Goal: Task Accomplishment & Management: Manage account settings

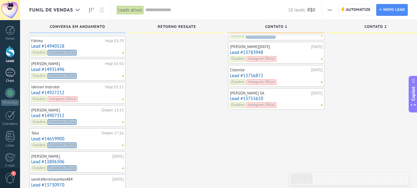
click at [11, 74] on div at bounding box center [10, 72] width 10 height 9
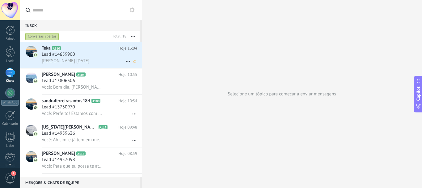
click at [100, 57] on div "Lead #14659900" at bounding box center [89, 54] width 95 height 6
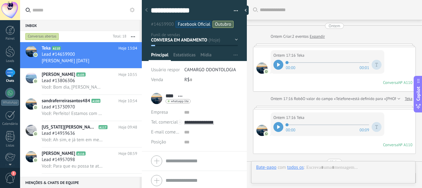
scroll to position [669, 0]
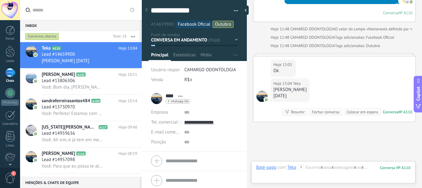
click at [274, 87] on div "Marileuza s silva" at bounding box center [289, 90] width 33 height 6
drag, startPoint x: 278, startPoint y: 81, endPoint x: 274, endPoint y: 79, distance: 4.4
click at [287, 87] on div "Marileuza s silva" at bounding box center [289, 90] width 33 height 6
drag, startPoint x: 274, startPoint y: 82, endPoint x: 312, endPoint y: 86, distance: 38.5
click at [312, 86] on div "Hoje 13:04 Teka Marileuza s silva 10.08.66 Conversa № A110 Conversa № A110 Resu…" at bounding box center [334, 99] width 162 height 43
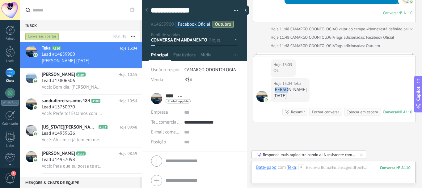
copy div "Marileuza s silva"
click at [171, 96] on input "****" at bounding box center [171, 96] width 10 height 6
drag, startPoint x: 166, startPoint y: 95, endPoint x: 176, endPoint y: 95, distance: 10.2
click at [176, 95] on input "****" at bounding box center [202, 95] width 72 height 6
paste input "**********"
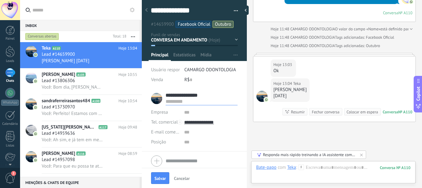
click at [193, 94] on input "**********" at bounding box center [202, 95] width 72 height 6
type input "**********"
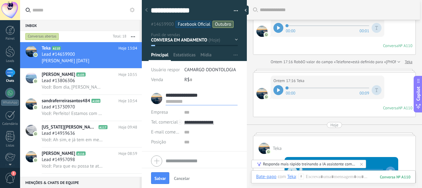
scroll to position [0, 0]
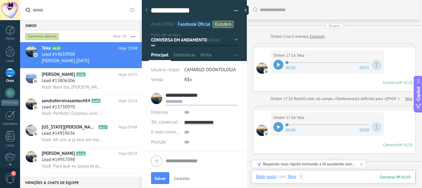
click at [351, 178] on div at bounding box center [333, 182] width 155 height 19
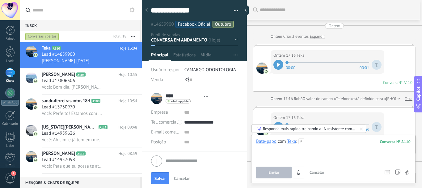
type input "**********"
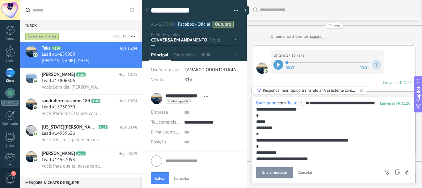
click at [271, 126] on div "**********" at bounding box center [332, 149] width 152 height 99
click at [267, 127] on div "**********" at bounding box center [332, 149] width 152 height 99
click at [288, 134] on div "**********" at bounding box center [332, 149] width 152 height 99
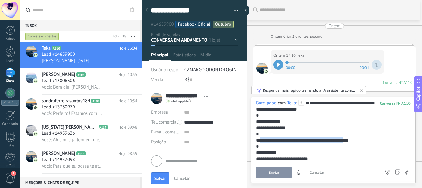
drag, startPoint x: 260, startPoint y: 146, endPoint x: 357, endPoint y: 143, distance: 97.1
click at [350, 143] on div "**********" at bounding box center [332, 149] width 152 height 99
click at [359, 143] on div "**********" at bounding box center [332, 149] width 152 height 99
drag, startPoint x: 261, startPoint y: 147, endPoint x: 354, endPoint y: 145, distance: 93.0
click at [354, 145] on div "**********" at bounding box center [332, 149] width 152 height 99
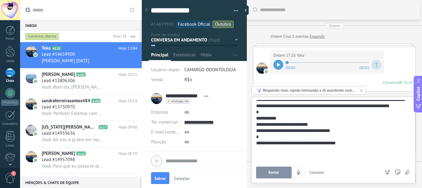
scroll to position [41, 0]
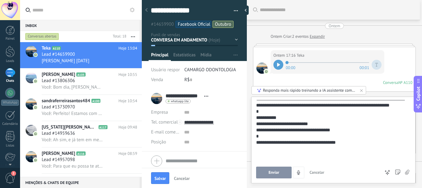
click at [301, 119] on div "**********" at bounding box center [332, 114] width 152 height 111
click at [300, 117] on div "**********" at bounding box center [332, 114] width 152 height 111
click at [299, 117] on div "**********" at bounding box center [332, 114] width 152 height 111
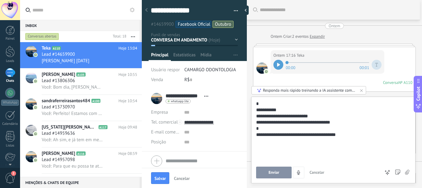
scroll to position [49, 0]
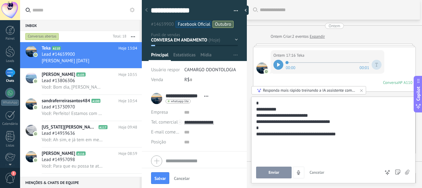
click at [269, 173] on span "Enviar" at bounding box center [274, 172] width 11 height 4
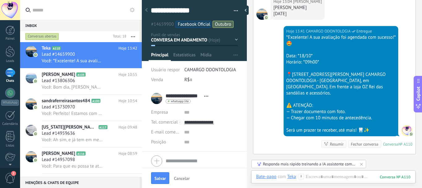
scroll to position [748, 0]
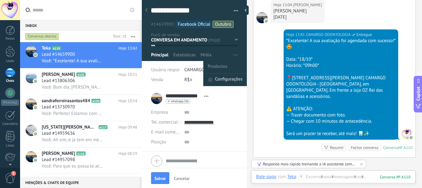
click at [219, 81] on span "Configurações" at bounding box center [229, 80] width 28 height 12
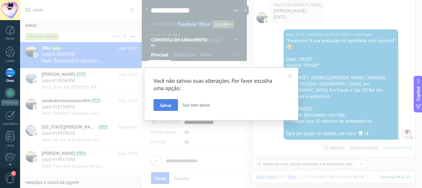
click at [163, 104] on span "Salvar" at bounding box center [165, 105] width 11 height 4
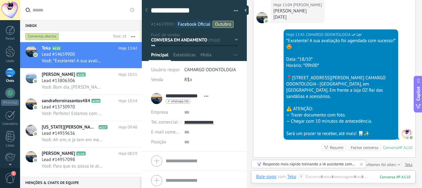
scroll to position [758, 0]
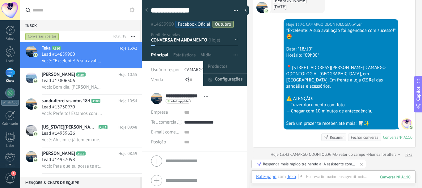
click at [219, 75] on span "Configurações" at bounding box center [229, 80] width 28 height 12
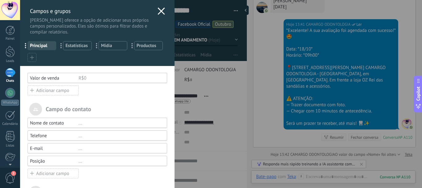
click at [60, 172] on div "Adicionar campo" at bounding box center [53, 173] width 51 height 10
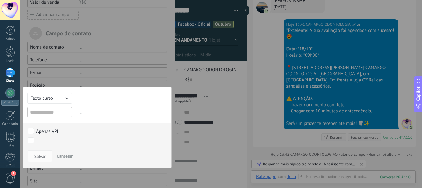
scroll to position [77, 0]
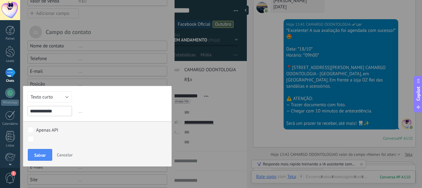
type input "**********"
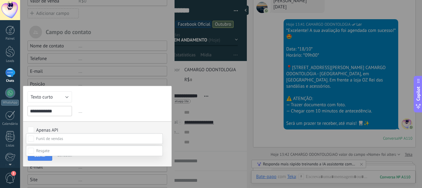
click at [57, 139] on span at bounding box center [49, 138] width 27 height 5
click at [0, 0] on div "CONVERSA EM ANDAMENTO" at bounding box center [0, 0] width 0 height 0
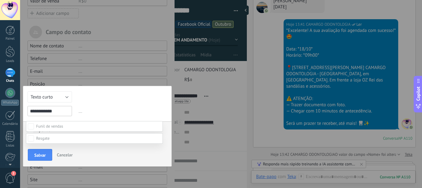
scroll to position [93, 0]
click at [0, 0] on label "CONTATO 1" at bounding box center [0, 0] width 0 height 0
click at [0, 0] on label "CONTATO 2" at bounding box center [0, 0] width 0 height 0
drag, startPoint x: 173, startPoint y: 123, endPoint x: 174, endPoint y: 107, distance: 16.4
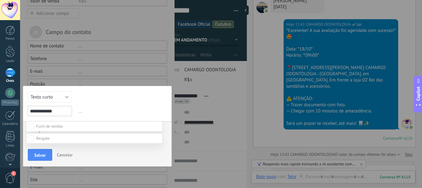
click at [174, 107] on div "CONVERSA EM ANDAMENTO RETORNO RESGATE CONTATO 1 CONTATO 2 CONTATO 3 CONTATO 4 C…" at bounding box center [221, 94] width 402 height 188
click at [46, 155] on div "CONVERSA EM ANDAMENTO RETORNO RESGATE CONTATO 1 CONTATO 2 CONTATO 3 CONTATO 4 C…" at bounding box center [94, 154] width 137 height 67
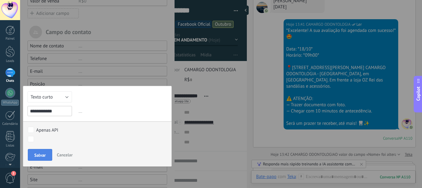
click at [43, 153] on span "Salvar" at bounding box center [39, 155] width 11 height 4
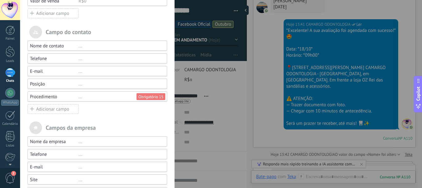
click at [44, 108] on div "Adicionar campo" at bounding box center [53, 109] width 51 height 10
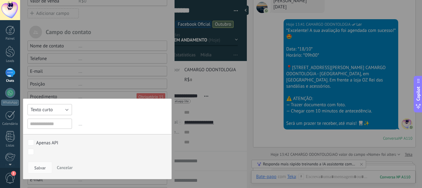
click at [48, 108] on span "Texto curto" at bounding box center [42, 110] width 22 height 6
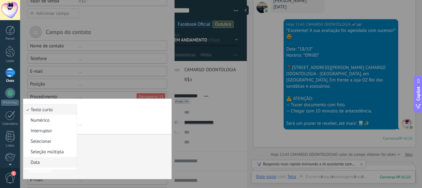
click at [34, 160] on span "Data" at bounding box center [49, 162] width 51 height 6
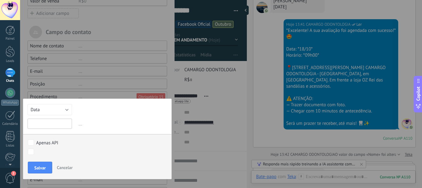
click at [49, 123] on input "text" at bounding box center [50, 123] width 44 height 10
type input "**********"
click at [44, 167] on span "Salvar" at bounding box center [39, 167] width 11 height 4
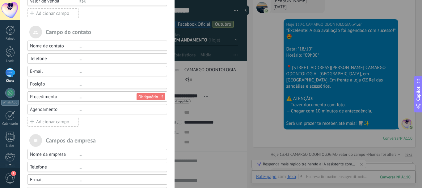
click at [60, 123] on div "Adicionar campo" at bounding box center [53, 122] width 51 height 10
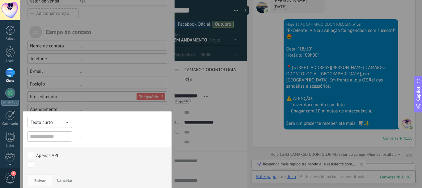
click at [65, 123] on button "Texto curto" at bounding box center [50, 122] width 44 height 11
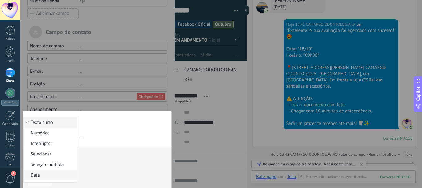
click at [42, 176] on span "Data" at bounding box center [49, 175] width 51 height 6
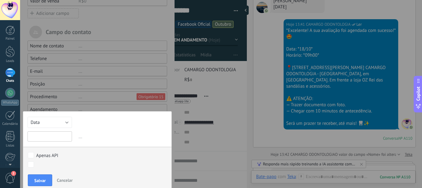
click at [58, 137] on input "text" at bounding box center [50, 136] width 44 height 10
type input "**********"
click at [47, 176] on button "Salvar" at bounding box center [40, 180] width 24 height 12
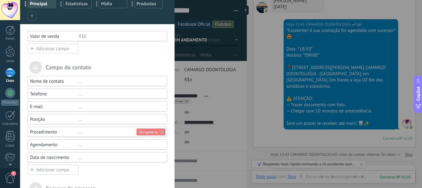
scroll to position [0, 0]
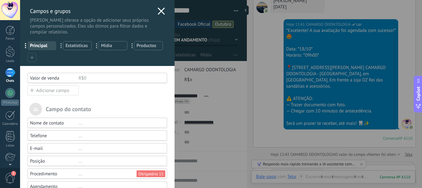
click at [161, 12] on icon at bounding box center [161, 10] width 7 height 7
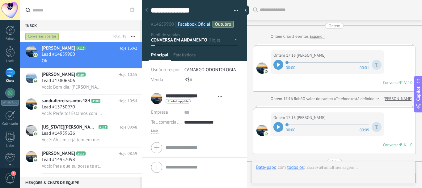
type textarea "**********"
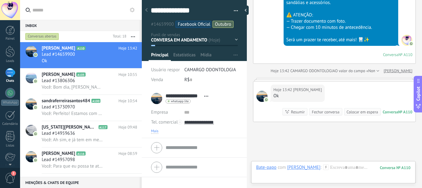
click at [154, 133] on span "Mais" at bounding box center [154, 131] width 7 height 5
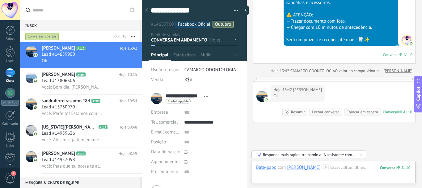
click at [172, 173] on span "Procedimento" at bounding box center [164, 171] width 27 height 5
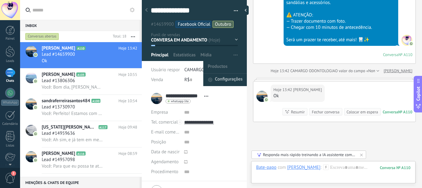
click at [211, 78] on div "Configurações" at bounding box center [225, 80] width 35 height 12
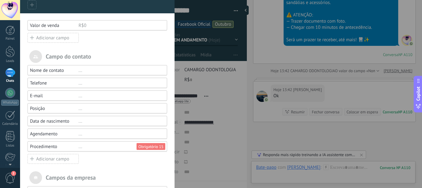
scroll to position [54, 0]
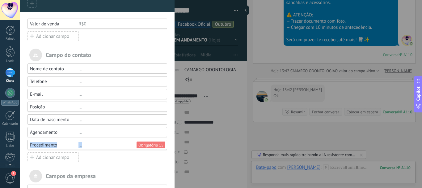
drag, startPoint x: 112, startPoint y: 145, endPoint x: 108, endPoint y: 133, distance: 12.8
click at [108, 133] on div "Nome de contato ... Telefone ... E-mail ... Posição ... Data de nascimento ... …" at bounding box center [98, 112] width 140 height 99
click at [67, 143] on div "Procedimento" at bounding box center [54, 145] width 49 height 6
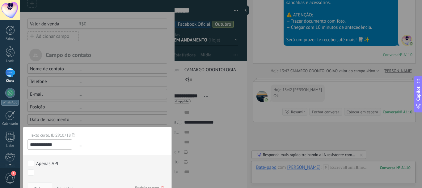
click at [95, 120] on div at bounding box center [97, 107] width 155 height 323
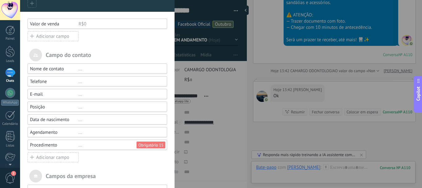
click at [92, 117] on div "..." at bounding box center [119, 120] width 83 height 6
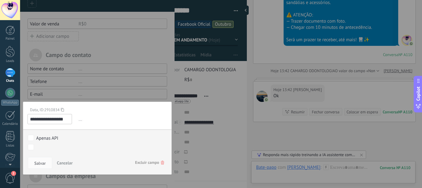
click at [101, 91] on div at bounding box center [97, 107] width 155 height 323
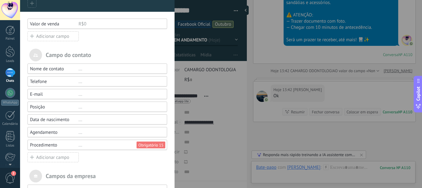
click at [79, 145] on div "..." at bounding box center [119, 145] width 83 height 6
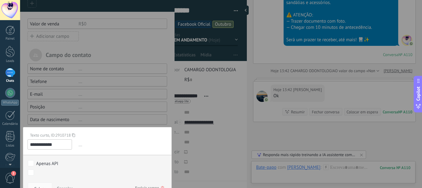
click at [89, 113] on div at bounding box center [97, 107] width 155 height 323
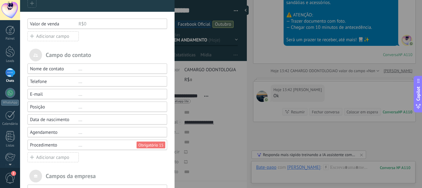
click at [38, 106] on div "Posição" at bounding box center [54, 107] width 49 height 6
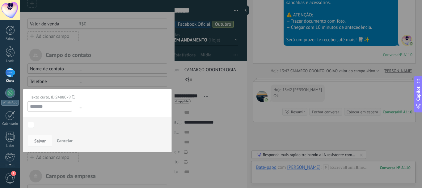
click at [44, 106] on input "*******" at bounding box center [50, 106] width 44 height 10
click at [48, 105] on input "*******" at bounding box center [50, 106] width 44 height 10
click at [80, 106] on span "..." at bounding box center [122, 106] width 90 height 10
click at [76, 71] on div at bounding box center [97, 107] width 155 height 323
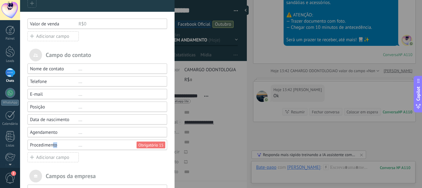
drag, startPoint x: 53, startPoint y: 144, endPoint x: 57, endPoint y: 141, distance: 5.0
click at [57, 141] on div "Procedimento ... Obrigatório 15" at bounding box center [98, 144] width 140 height 10
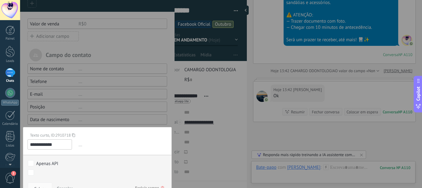
click at [85, 119] on div at bounding box center [97, 107] width 155 height 323
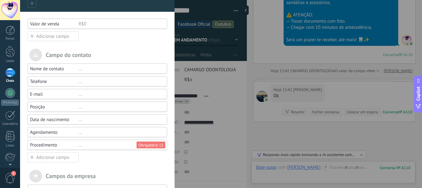
click at [43, 154] on div "Adicionar campo" at bounding box center [53, 157] width 51 height 10
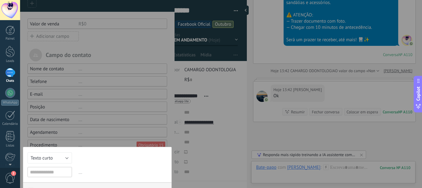
click at [73, 141] on div at bounding box center [97, 114] width 155 height 336
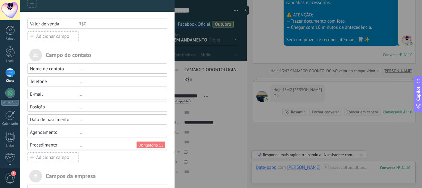
click at [80, 132] on div "..." at bounding box center [119, 132] width 83 height 6
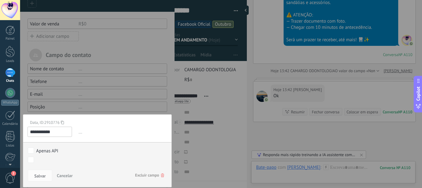
click at [82, 103] on div at bounding box center [97, 107] width 155 height 323
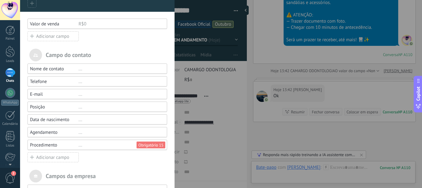
click at [80, 121] on div "..." at bounding box center [119, 120] width 83 height 6
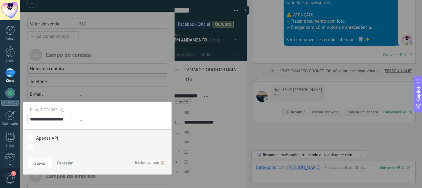
click at [161, 162] on icon at bounding box center [162, 162] width 3 height 4
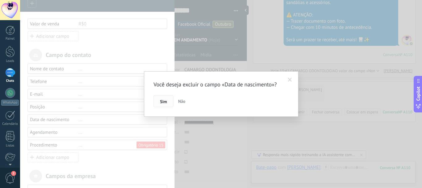
click at [163, 101] on span "Sim" at bounding box center [163, 101] width 7 height 4
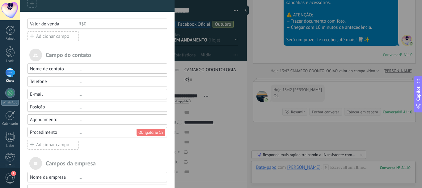
click at [78, 122] on div "Agendamento ..." at bounding box center [98, 119] width 140 height 10
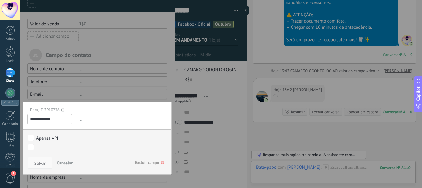
click at [46, 162] on button "Salvar" at bounding box center [40, 163] width 24 height 12
click at [149, 160] on span "Excluir campo" at bounding box center [149, 162] width 29 height 11
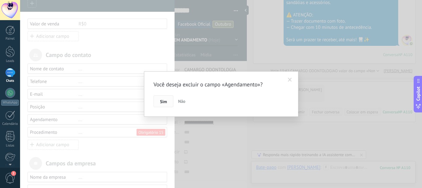
click at [163, 104] on span "Sim" at bounding box center [163, 101] width 7 height 4
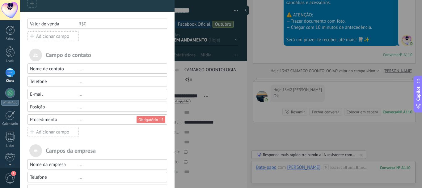
click at [79, 119] on div "..." at bounding box center [119, 120] width 83 height 6
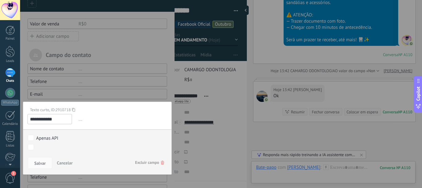
click at [96, 94] on div at bounding box center [97, 95] width 155 height 298
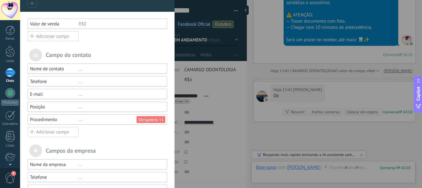
click at [61, 131] on div "Adicionar campo" at bounding box center [53, 132] width 51 height 10
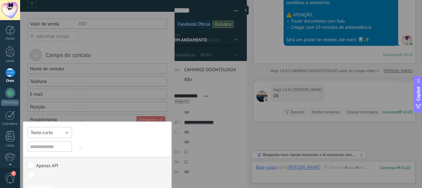
click at [62, 129] on button "Texto curto" at bounding box center [50, 132] width 44 height 11
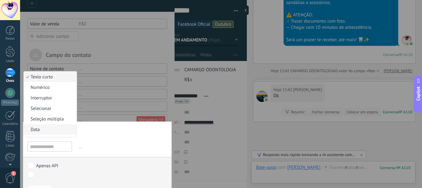
click at [62, 129] on span "Data" at bounding box center [49, 129] width 51 height 6
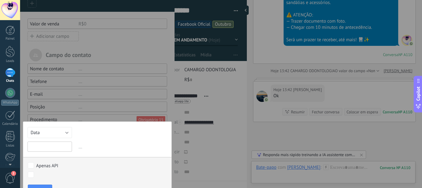
click at [54, 143] on input "text" at bounding box center [50, 146] width 44 height 10
type input "*"
type input "**********"
click at [42, 185] on button "Salvar" at bounding box center [40, 190] width 24 height 12
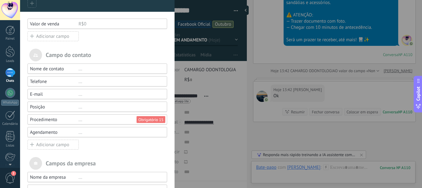
click at [51, 142] on div "Adicionar campo" at bounding box center [53, 144] width 51 height 10
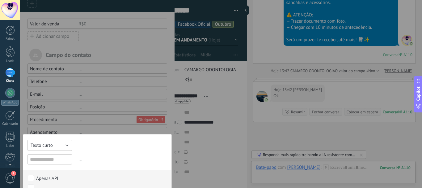
click at [51, 142] on span "Texto curto" at bounding box center [42, 145] width 22 height 6
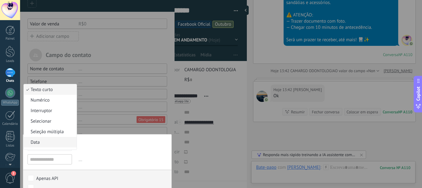
click at [43, 142] on span "Data" at bounding box center [49, 142] width 51 height 6
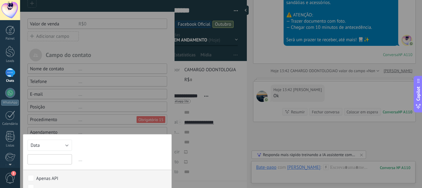
click at [43, 158] on input "text" at bounding box center [50, 159] width 44 height 10
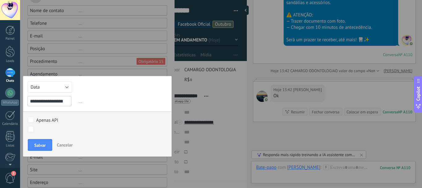
scroll to position [134, 0]
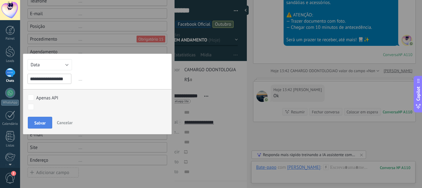
type input "**********"
click at [40, 118] on button "Salvar" at bounding box center [40, 123] width 24 height 12
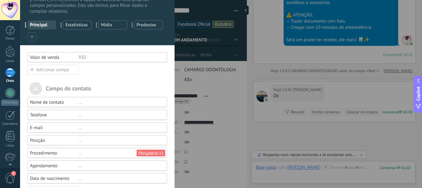
scroll to position [0, 0]
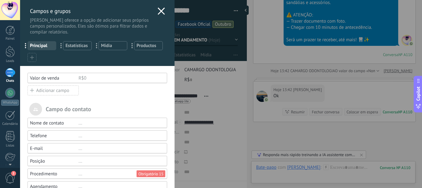
click at [158, 12] on use at bounding box center [161, 10] width 7 height 7
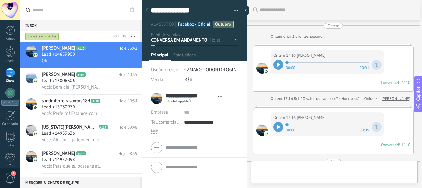
type textarea "**********"
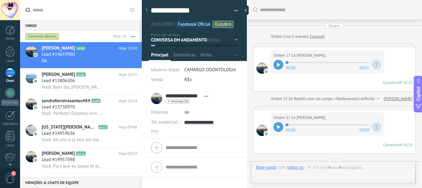
scroll to position [877, 0]
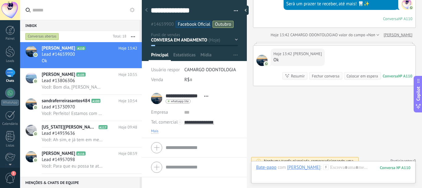
click at [158, 130] on span "Mais" at bounding box center [154, 131] width 7 height 5
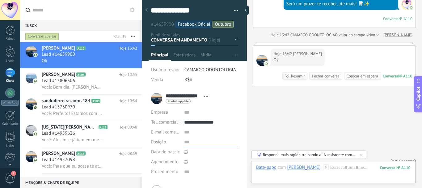
click at [187, 141] on input "text" at bounding box center [210, 142] width 53 height 10
click at [157, 142] on span "Posição" at bounding box center [158, 141] width 15 height 5
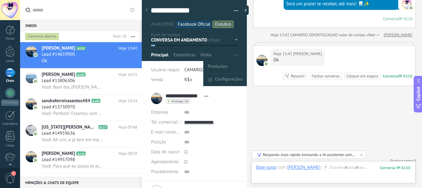
click at [234, 54] on span "button" at bounding box center [236, 55] width 4 height 12
click at [219, 77] on span "Configurações" at bounding box center [229, 80] width 28 height 12
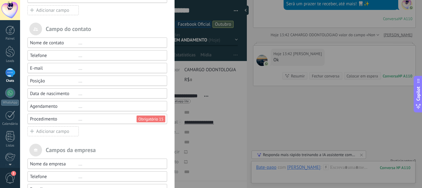
scroll to position [81, 0]
click at [35, 78] on div "Posição" at bounding box center [54, 80] width 49 height 6
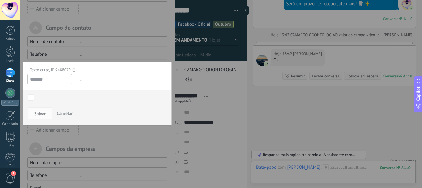
click at [40, 80] on input "*******" at bounding box center [50, 79] width 44 height 10
drag, startPoint x: 41, startPoint y: 80, endPoint x: 60, endPoint y: 76, distance: 18.5
click at [42, 79] on input "*******" at bounding box center [50, 79] width 44 height 10
click at [79, 81] on span "..." at bounding box center [122, 79] width 90 height 10
click at [57, 81] on input "*******" at bounding box center [50, 79] width 44 height 10
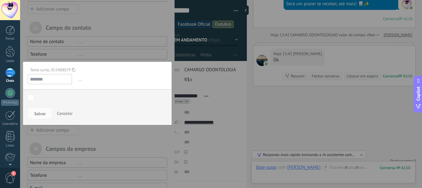
click at [102, 56] on div at bounding box center [97, 80] width 155 height 323
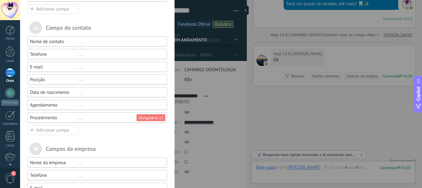
click at [37, 79] on div "Posição" at bounding box center [54, 80] width 49 height 6
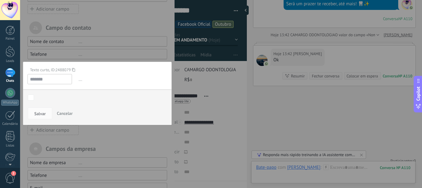
click at [53, 76] on input "*******" at bounding box center [50, 79] width 44 height 10
click at [79, 81] on span "..." at bounding box center [122, 79] width 90 height 10
click at [93, 56] on div at bounding box center [97, 80] width 155 height 323
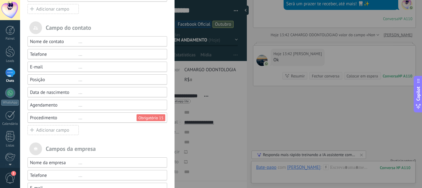
click at [178, 108] on div "Campos e grupos Kommo oferece a opção de adicionar seus próprios campos persona…" at bounding box center [221, 94] width 402 height 188
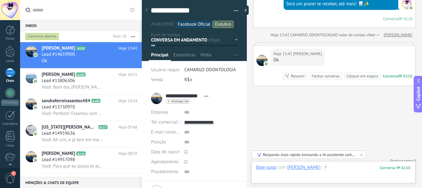
click at [337, 167] on div at bounding box center [333, 173] width 155 height 19
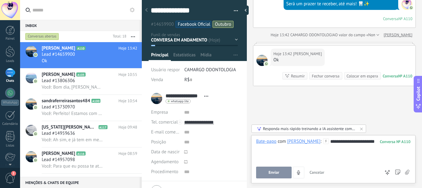
click at [399, 173] on icon at bounding box center [397, 171] width 5 height 5
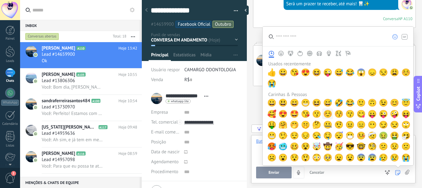
click at [330, 113] on span "☺️" at bounding box center [327, 113] width 9 height 9
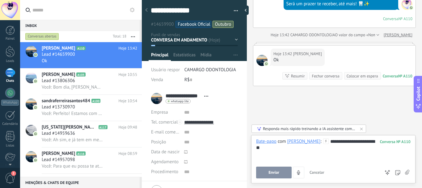
click at [283, 172] on button "Enviar" at bounding box center [274, 172] width 36 height 12
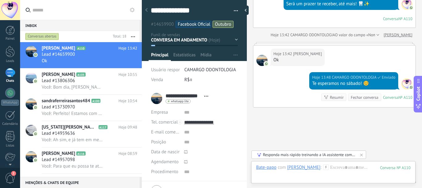
scroll to position [899, 0]
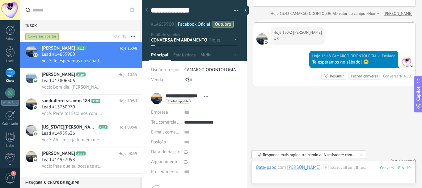
click at [185, 151] on icon at bounding box center [185, 151] width 3 height 3
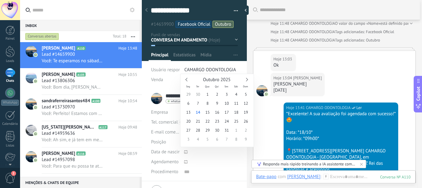
scroll to position [667, 0]
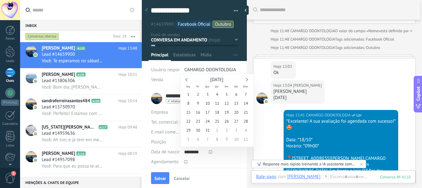
type input "**********"
click at [185, 162] on icon at bounding box center [185, 161] width 3 height 3
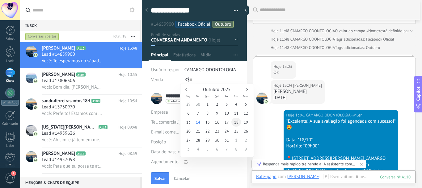
type input "**********"
click at [239, 122] on span "18" at bounding box center [236, 121] width 10 height 9
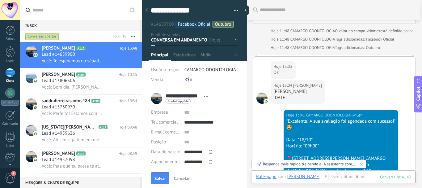
click at [210, 161] on icon at bounding box center [210, 161] width 3 height 3
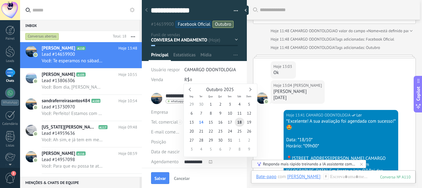
click at [176, 111] on div "Empresa" at bounding box center [165, 112] width 28 height 10
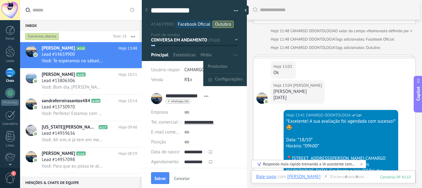
click at [234, 56] on span "button" at bounding box center [236, 55] width 4 height 12
click at [221, 78] on span "Configurações" at bounding box center [229, 80] width 28 height 12
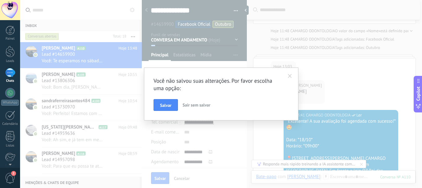
click at [197, 104] on span "Sair sem salvar" at bounding box center [197, 105] width 28 height 6
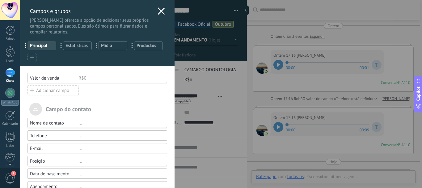
type textarea "**********"
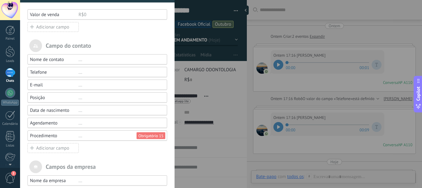
scroll to position [867, 0]
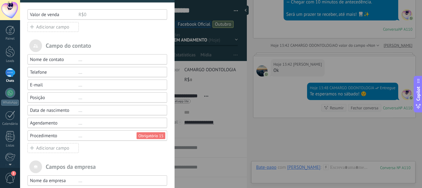
click at [79, 124] on div "..." at bounding box center [119, 123] width 83 height 6
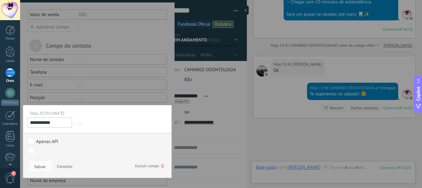
click at [153, 163] on span "Excluir campo" at bounding box center [149, 165] width 29 height 11
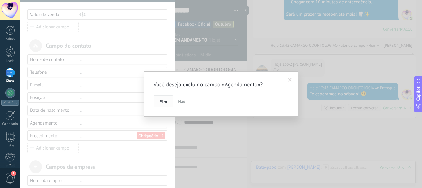
click at [165, 102] on span "Sim" at bounding box center [163, 101] width 7 height 4
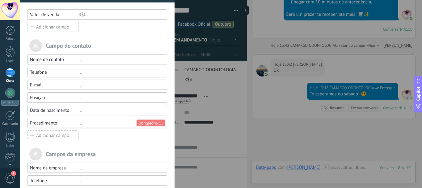
click at [65, 133] on div "Adicionar campo" at bounding box center [53, 135] width 51 height 10
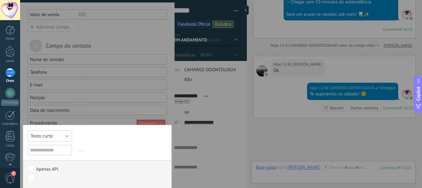
click at [65, 133] on button "Texto curto" at bounding box center [50, 135] width 44 height 11
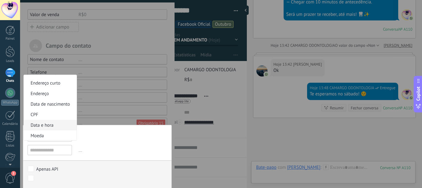
scroll to position [92, 0]
click at [55, 126] on span "Data e hora" at bounding box center [49, 124] width 51 height 6
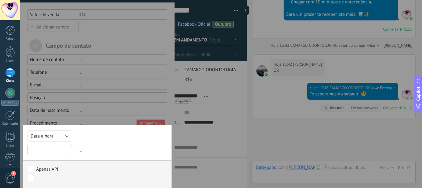
click at [55, 152] on input "text" at bounding box center [50, 150] width 44 height 10
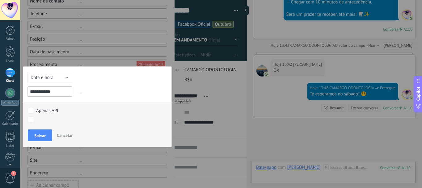
scroll to position [130, 0]
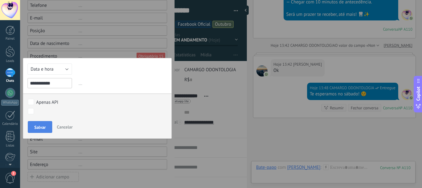
type input "**********"
click at [37, 125] on span "Salvar" at bounding box center [39, 127] width 11 height 4
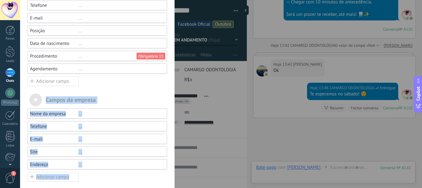
drag, startPoint x: 172, startPoint y: 88, endPoint x: 175, endPoint y: 104, distance: 15.6
click at [175, 104] on div "Campos e grupos Kommo oferece a opção de adicionar seus próprios campos persona…" at bounding box center [221, 94] width 402 height 188
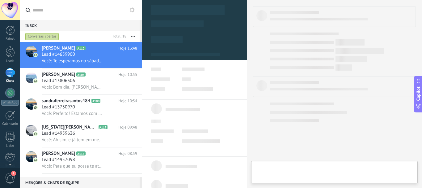
click at [198, 69] on div at bounding box center [193, 68] width 23 height 3
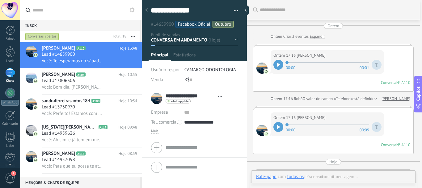
type textarea "**********"
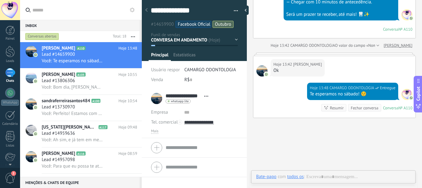
scroll to position [9, 0]
click at [154, 131] on span "Mais" at bounding box center [154, 131] width 7 height 5
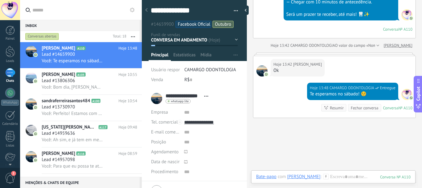
click at [185, 152] on use at bounding box center [185, 151] width 3 height 3
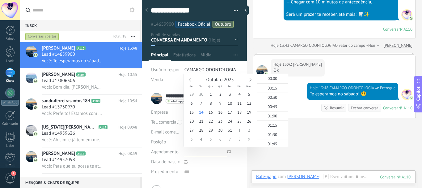
scroll to position [476, 0]
click at [234, 161] on div at bounding box center [210, 162] width 53 height 10
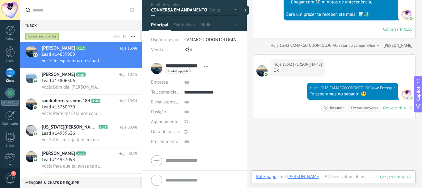
scroll to position [32, 0]
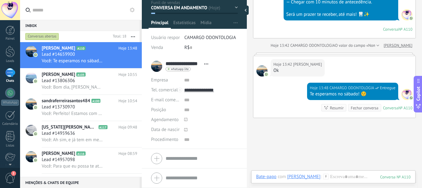
click at [185, 129] on icon at bounding box center [185, 129] width 3 height 3
click at [225, 134] on input "text" at bounding box center [210, 139] width 53 height 10
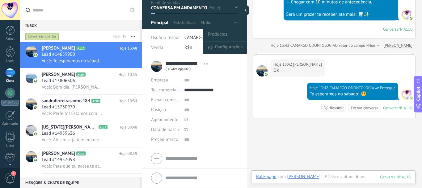
click at [237, 22] on button "button" at bounding box center [235, 23] width 9 height 12
click at [219, 49] on span "Configurações" at bounding box center [229, 47] width 28 height 12
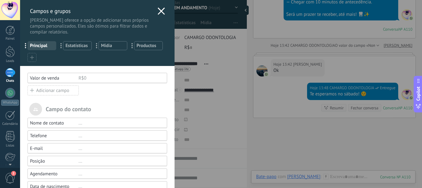
drag, startPoint x: 172, startPoint y: 71, endPoint x: 172, endPoint y: 87, distance: 16.4
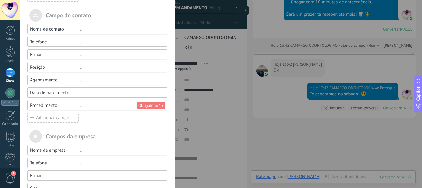
scroll to position [94, 0]
click at [76, 80] on div "Agendamento" at bounding box center [54, 80] width 49 height 6
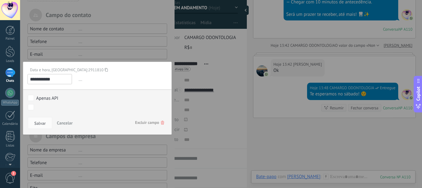
click at [154, 122] on span "Excluir campo" at bounding box center [149, 122] width 29 height 11
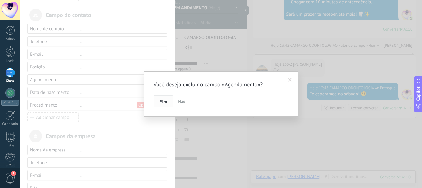
click at [160, 99] on span "Sim" at bounding box center [163, 101] width 7 height 4
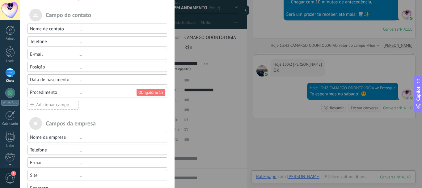
click at [54, 104] on div "Adicionar campo" at bounding box center [53, 105] width 51 height 10
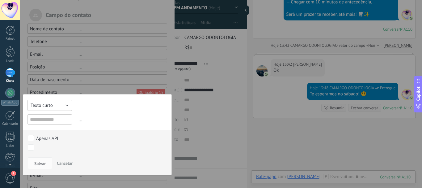
click at [65, 104] on button "Texto curto" at bounding box center [50, 105] width 44 height 11
drag, startPoint x: 77, startPoint y: 114, endPoint x: 75, endPoint y: 124, distance: 10.1
click at [77, 128] on div "Texto curto Numérico Interruptor Selecionar Seleção múltipla Data Url Texto lon…" at bounding box center [97, 134] width 149 height 81
click at [70, 102] on button "Texto curto" at bounding box center [50, 105] width 44 height 11
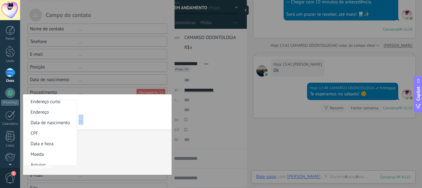
scroll to position [103, 0]
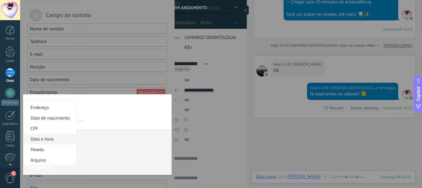
click at [61, 139] on span "Data e hora" at bounding box center [49, 139] width 51 height 6
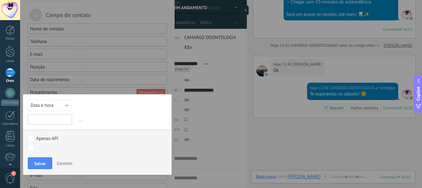
click at [56, 119] on input "text" at bounding box center [50, 119] width 44 height 10
type input "**********"
click at [42, 163] on span "Salvar" at bounding box center [39, 163] width 11 height 4
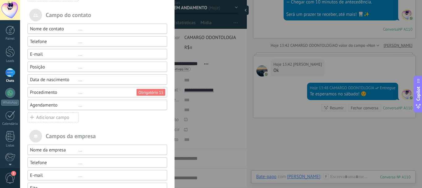
click at [215, 89] on div "Campos e grupos Kommo oferece a opção de adicionar seus próprios campos persona…" at bounding box center [221, 94] width 402 height 188
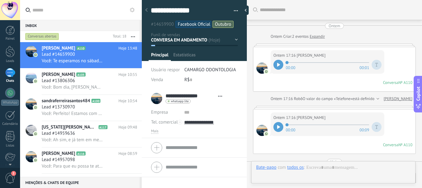
scroll to position [799, 0]
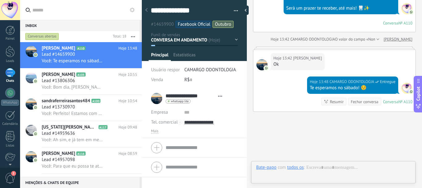
type textarea "**********"
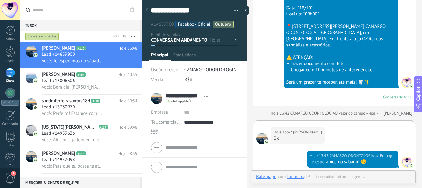
scroll to position [867, 0]
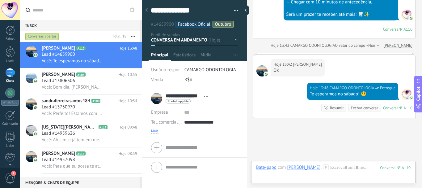
click at [155, 132] on span "Mais" at bounding box center [154, 131] width 7 height 5
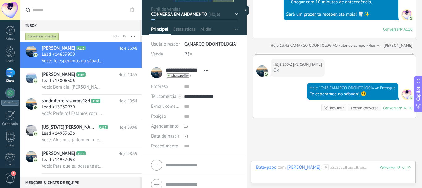
scroll to position [32, 0]
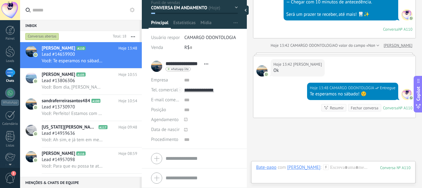
click at [241, 136] on li "**********" at bounding box center [194, 103] width 105 height 92
drag, startPoint x: 240, startPoint y: 140, endPoint x: 224, endPoint y: 146, distance: 16.8
click at [236, 147] on li "**********" at bounding box center [194, 103] width 105 height 92
click at [184, 128] on use at bounding box center [185, 129] width 3 height 3
click at [211, 132] on span at bounding box center [203, 130] width 39 height 10
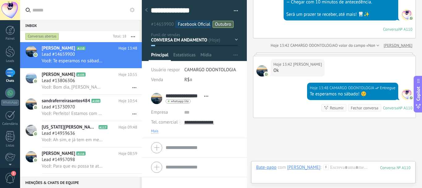
click at [153, 131] on span "Mais" at bounding box center [154, 131] width 7 height 5
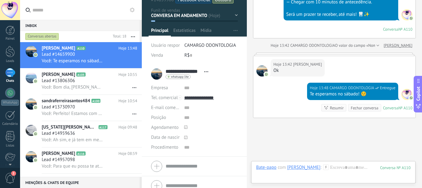
scroll to position [27, 0]
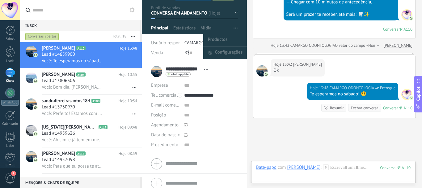
click at [234, 28] on use "button" at bounding box center [236, 28] width 4 height 1
click at [230, 52] on span "Configurações" at bounding box center [229, 53] width 28 height 12
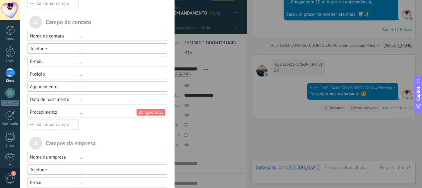
scroll to position [87, 0]
click at [75, 98] on div "Data de nascimento" at bounding box center [54, 99] width 49 height 6
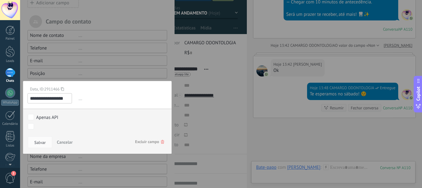
click at [153, 142] on span "Excluir campo" at bounding box center [149, 141] width 29 height 11
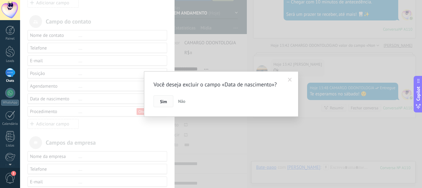
click at [163, 102] on span "Sim" at bounding box center [163, 101] width 7 height 4
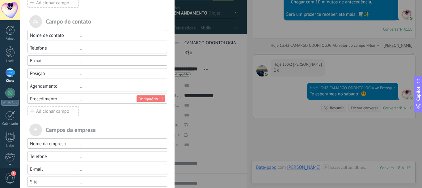
click at [53, 110] on div "Adicionar campo" at bounding box center [53, 111] width 51 height 10
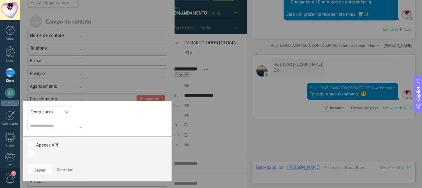
click at [58, 104] on div "Texto curto Numérico Interruptor Selecionar Seleção múltipla Data Url Texto lon…" at bounding box center [97, 140] width 149 height 81
click at [62, 112] on button "Texto curto" at bounding box center [50, 111] width 44 height 11
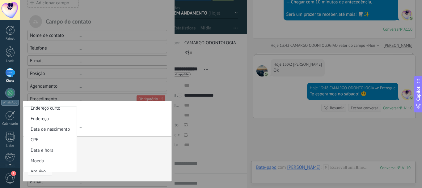
scroll to position [103, 0]
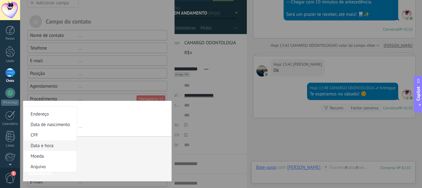
click at [57, 146] on span "Data e hora" at bounding box center [49, 145] width 51 height 6
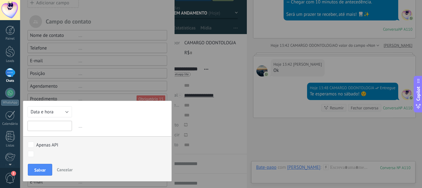
click at [60, 124] on input "text" at bounding box center [50, 126] width 44 height 10
type input "**********"
click at [36, 168] on span "Salvar" at bounding box center [39, 169] width 11 height 4
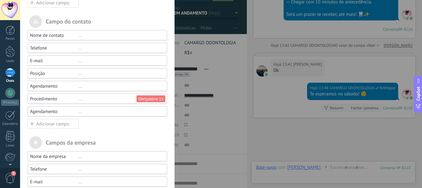
click at [59, 113] on div "Agendamento" at bounding box center [54, 111] width 49 height 6
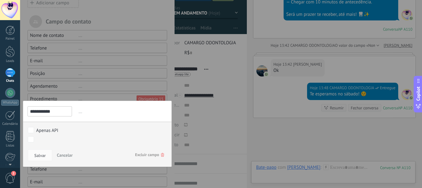
click at [158, 156] on span "Excluir campo" at bounding box center [149, 154] width 29 height 11
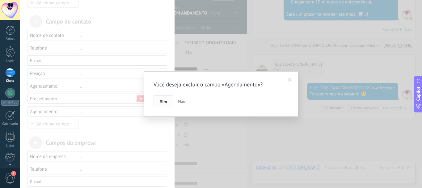
click at [159, 100] on button "Sim" at bounding box center [164, 101] width 20 height 12
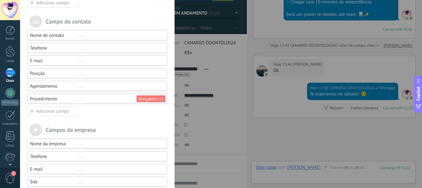
click at [97, 88] on div "..." at bounding box center [119, 86] width 83 height 6
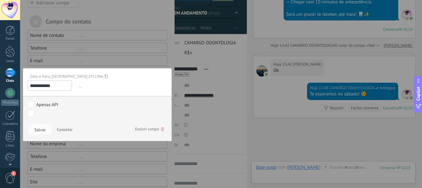
click at [149, 129] on span "Excluir campo" at bounding box center [149, 128] width 29 height 11
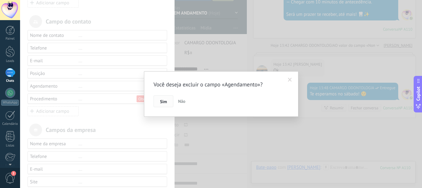
click at [163, 95] on div "Sim Não" at bounding box center [221, 101] width 135 height 12
click at [165, 97] on button "Sim" at bounding box center [164, 101] width 20 height 12
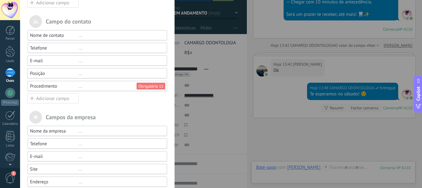
click at [87, 100] on div "Nome de contato ... Telefone ... E-mail ... Posição ... Procedimento ... Obriga…" at bounding box center [98, 67] width 140 height 74
click at [59, 98] on div "Adicionar campo" at bounding box center [53, 98] width 51 height 10
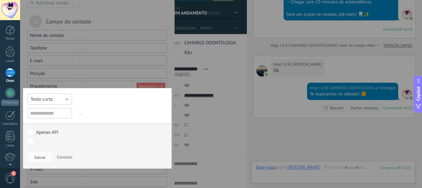
click at [65, 98] on button "Texto curto" at bounding box center [50, 98] width 44 height 11
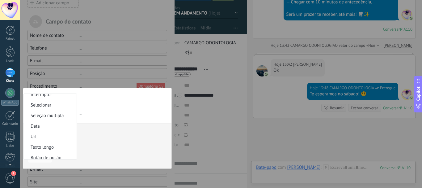
scroll to position [33, 0]
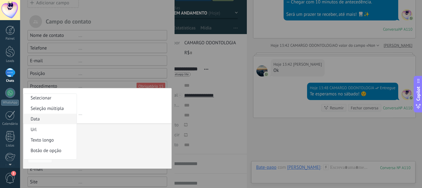
click at [70, 120] on span "Data" at bounding box center [49, 119] width 51 height 6
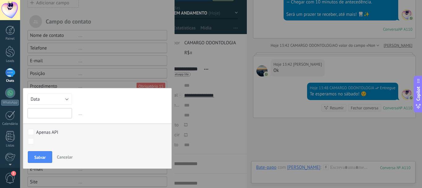
click at [47, 113] on input "text" at bounding box center [50, 113] width 44 height 10
click at [51, 98] on button "Data" at bounding box center [50, 98] width 44 height 11
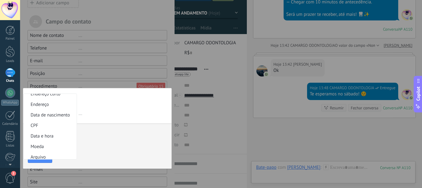
scroll to position [102, 0]
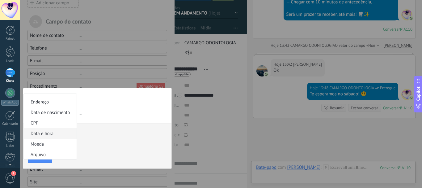
click at [64, 131] on span "Data e hora" at bounding box center [49, 133] width 51 height 6
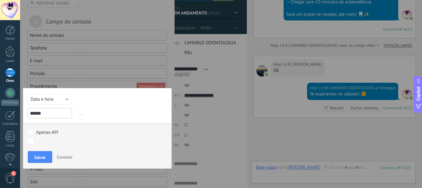
click at [52, 112] on input "******" at bounding box center [50, 113] width 44 height 10
type input "**********"
click at [47, 153] on button "Salvar" at bounding box center [40, 157] width 24 height 12
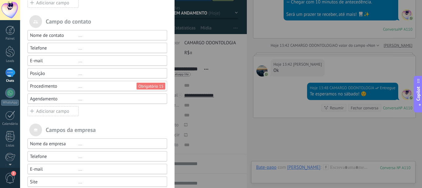
click at [56, 110] on div "Adicionar campo" at bounding box center [53, 111] width 51 height 10
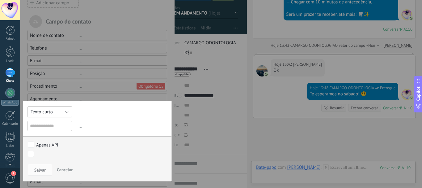
click at [56, 110] on button "Texto curto" at bounding box center [50, 111] width 44 height 11
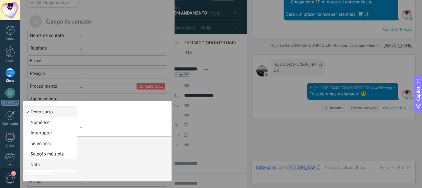
click at [52, 163] on span "Data" at bounding box center [49, 164] width 51 height 6
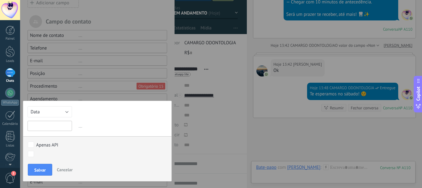
click at [53, 126] on input "text" at bounding box center [50, 126] width 44 height 10
type input "**********"
click at [38, 167] on span "Salvar" at bounding box center [39, 169] width 11 height 4
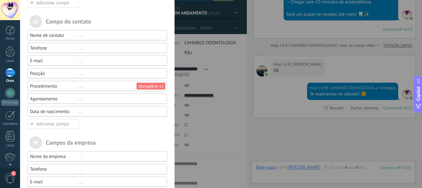
click at [197, 99] on div "Campos e grupos Kommo oferece a opção de adicionar seus próprios campos persona…" at bounding box center [221, 94] width 402 height 188
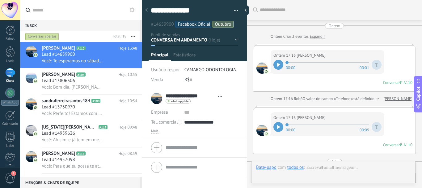
type textarea "**********"
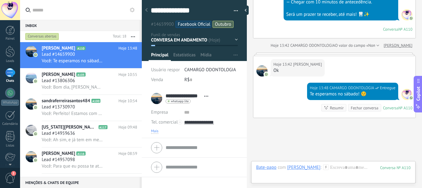
click at [156, 131] on span "Mais" at bounding box center [154, 131] width 7 height 5
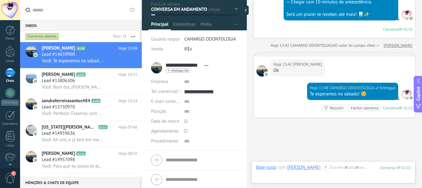
scroll to position [32, 0]
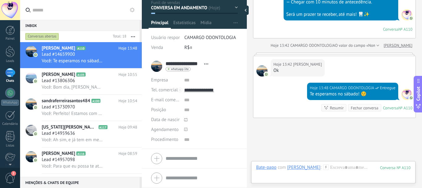
click at [184, 130] on div at bounding box center [186, 129] width 6 height 13
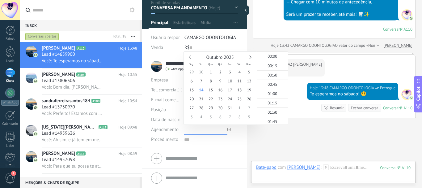
scroll to position [477, 0]
click at [238, 89] on span "18" at bounding box center [240, 89] width 10 height 9
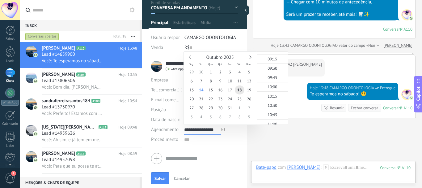
scroll to position [333, 0]
click at [273, 57] on span "09:00" at bounding box center [273, 57] width 10 height 5
type input "**********"
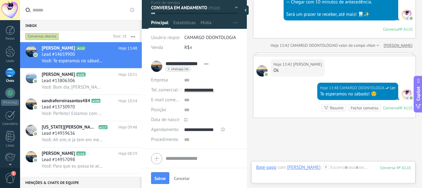
click at [184, 117] on div at bounding box center [186, 119] width 6 height 6
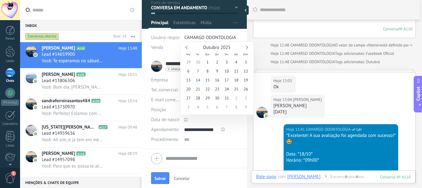
scroll to position [650, 0]
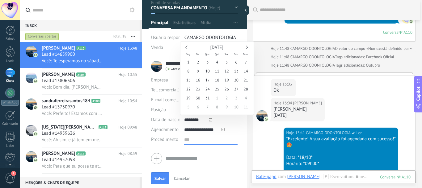
type input "**********"
click at [186, 140] on input "text" at bounding box center [210, 139] width 53 height 10
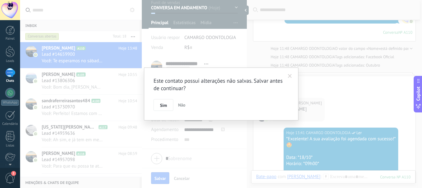
type input "*"
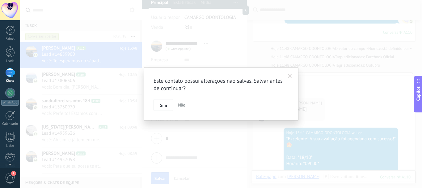
click at [290, 76] on span at bounding box center [290, 76] width 4 height 4
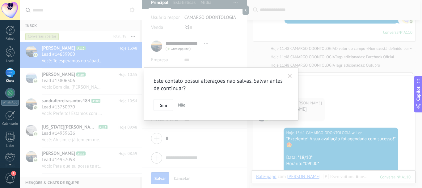
click at [290, 74] on span at bounding box center [290, 76] width 4 height 4
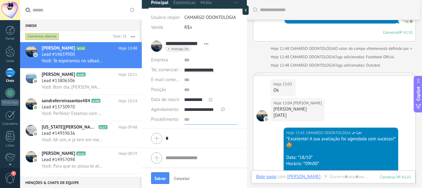
click at [186, 120] on input "text" at bounding box center [210, 119] width 53 height 10
type input "*******"
click at [169, 139] on body ".abecls-1,.abecls-2{fill-rule:evenodd}.abecls-2{fill:#fff} .abhcls-1{fill:none}…" at bounding box center [211, 94] width 422 height 188
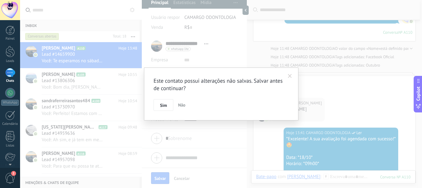
click at [291, 73] on span at bounding box center [290, 76] width 10 height 11
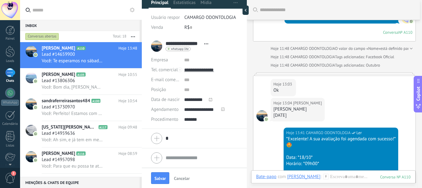
click at [172, 136] on body ".abecls-1,.abecls-2{fill-rule:evenodd}.abecls-2{fill:#fff} .abhcls-1{fill:none}…" at bounding box center [211, 94] width 422 height 188
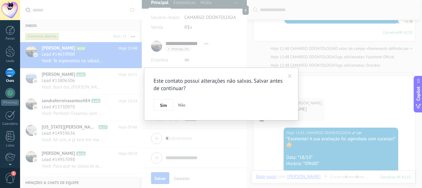
click at [170, 138] on div "Este contato possui alterações não salvas. Salvar antes de continuar? Sim Não" at bounding box center [221, 94] width 402 height 188
click at [170, 138] on body ".abecls-1,.abecls-2{fill-rule:evenodd}.abecls-2{fill:#fff} .abhcls-1{fill:none}…" at bounding box center [211, 94] width 422 height 188
click at [170, 104] on button "Sim" at bounding box center [164, 105] width 20 height 12
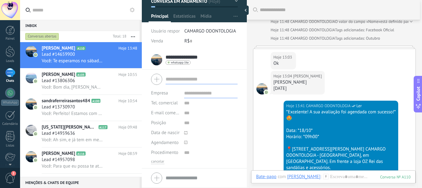
scroll to position [39, 0]
click at [222, 53] on div "**********" at bounding box center [194, 59] width 87 height 15
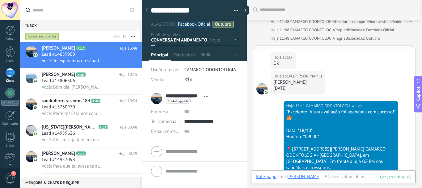
scroll to position [0, 0]
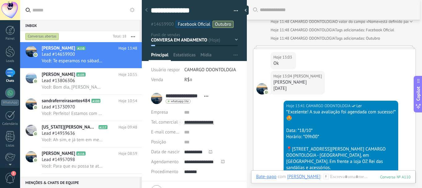
click at [0, 0] on div "CONVERSA EM ANDAMENTO RETORNO RESGATE CONTATO 1 CONTATO 2 CONTATO 3 CONTATO 4 C…" at bounding box center [0, 0] width 0 height 0
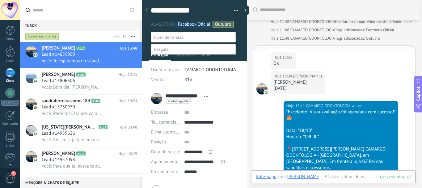
click at [0, 0] on label "AGENDAMENTO" at bounding box center [0, 0] width 0 height 0
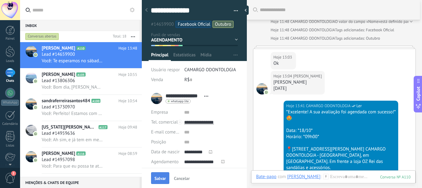
click at [162, 176] on span "Salvar" at bounding box center [160, 178] width 11 height 4
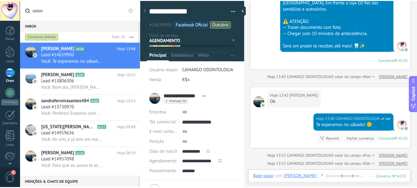
scroll to position [827, 0]
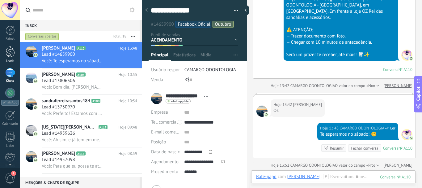
click at [14, 51] on div at bounding box center [10, 51] width 9 height 11
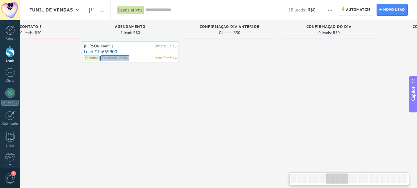
scroll to position [0, 650]
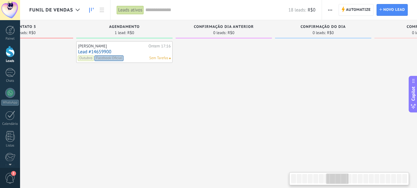
drag, startPoint x: 300, startPoint y: 182, endPoint x: 336, endPoint y: 177, distance: 36.1
click at [336, 177] on div at bounding box center [338, 178] width 22 height 11
click at [358, 11] on span "Automatize" at bounding box center [358, 9] width 25 height 11
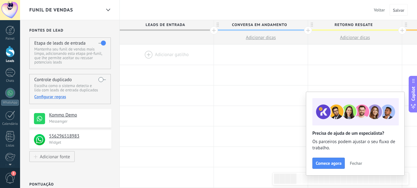
click at [381, 9] on span "Voltar" at bounding box center [379, 10] width 11 height 6
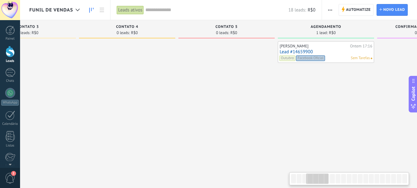
drag, startPoint x: 299, startPoint y: 178, endPoint x: 325, endPoint y: 170, distance: 27.7
click at [325, 170] on body ".abecls-1,.abecls-2{fill-rule:evenodd}.abecls-2{fill:#fff} .abhcls-1{fill:none}…" at bounding box center [208, 94] width 417 height 188
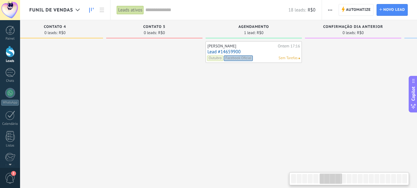
scroll to position [0, 520]
click at [327, 169] on div at bounding box center [354, 152] width 96 height 223
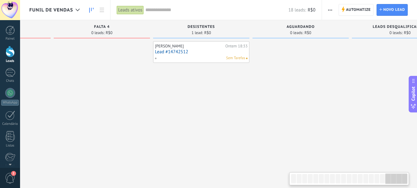
scroll to position [0, 1708]
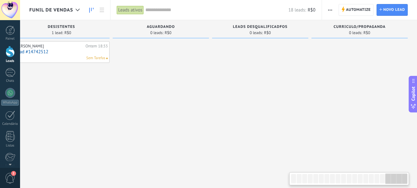
drag, startPoint x: 341, startPoint y: 180, endPoint x: 410, endPoint y: 163, distance: 70.6
click at [410, 163] on body ".abecls-1,.abecls-2{fill-rule:evenodd}.abecls-2{fill:#fff} .abhcls-1{fill:none}…" at bounding box center [208, 94] width 417 height 188
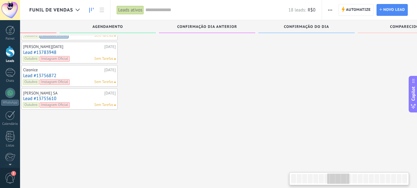
scroll to position [0, 0]
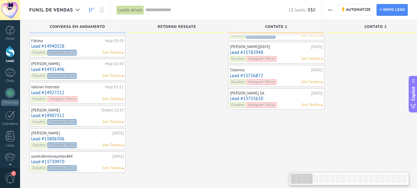
drag, startPoint x: 394, startPoint y: 179, endPoint x: 267, endPoint y: 157, distance: 128.8
click at [269, 96] on body ".abecls-1,.abecls-2{fill-rule:evenodd}.abecls-2{fill:#fff} .abhcls-1{fill:none}…" at bounding box center [208, 3] width 417 height 188
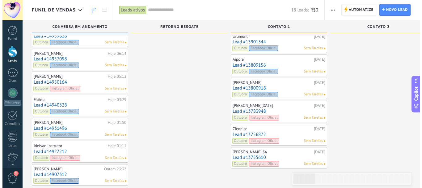
scroll to position [36, 0]
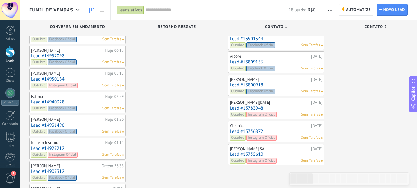
click at [260, 154] on link "Lead #13755610" at bounding box center [276, 153] width 93 height 5
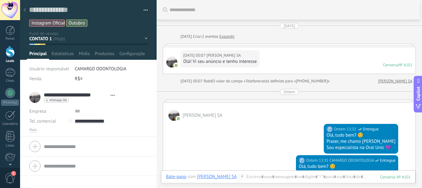
click at [24, 8] on div at bounding box center [24, 10] width 9 height 12
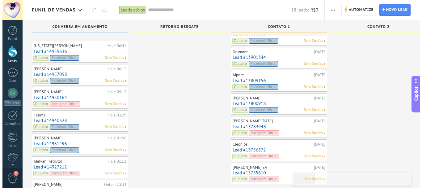
scroll to position [16, 0]
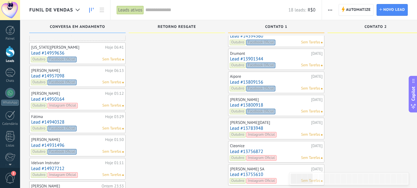
click at [243, 172] on link "Lead #13755610" at bounding box center [276, 174] width 93 height 5
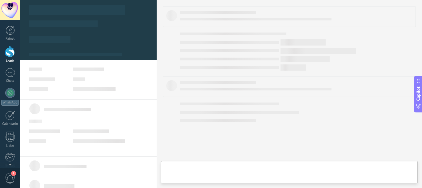
type textarea "**********"
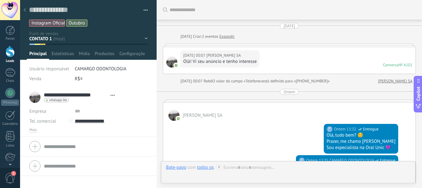
scroll to position [303, 0]
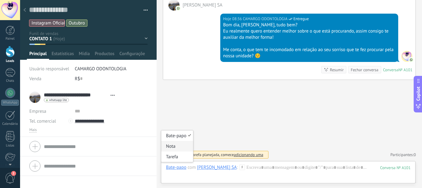
click at [176, 144] on div "Nota" at bounding box center [177, 146] width 32 height 11
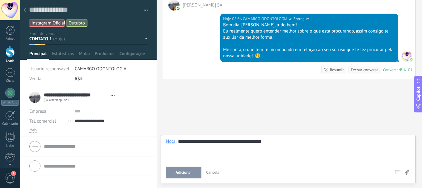
click at [192, 172] on button "Adicionar" at bounding box center [184, 172] width 36 height 12
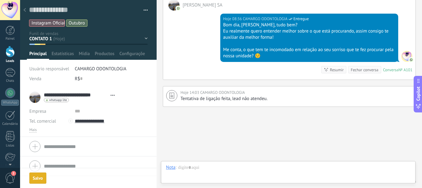
scroll to position [330, 0]
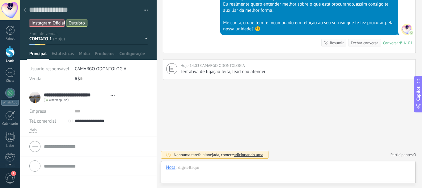
click at [24, 10] on use at bounding box center [24, 10] width 2 height 4
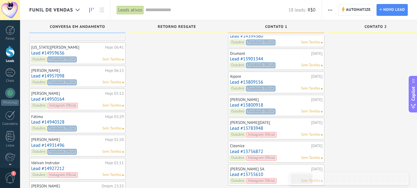
click at [248, 152] on link "Lead #13756872" at bounding box center [276, 151] width 93 height 5
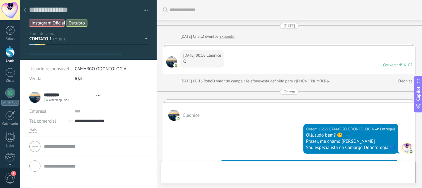
type textarea "**********"
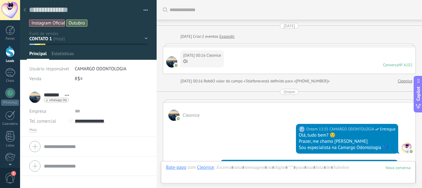
scroll to position [239, 0]
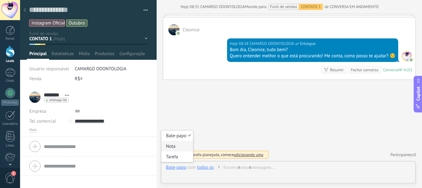
click at [178, 149] on div "Nota" at bounding box center [177, 146] width 32 height 11
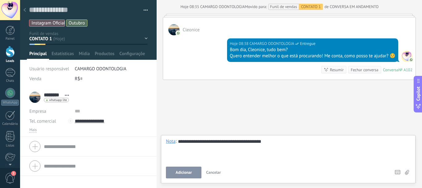
click at [176, 174] on span "Adicionar" at bounding box center [184, 172] width 16 height 4
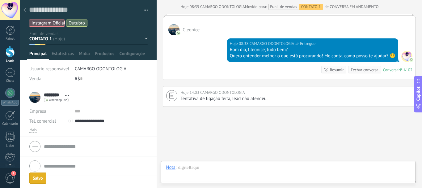
scroll to position [266, 0]
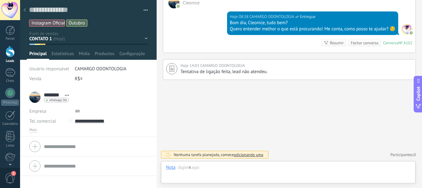
click at [24, 8] on icon at bounding box center [24, 10] width 2 height 4
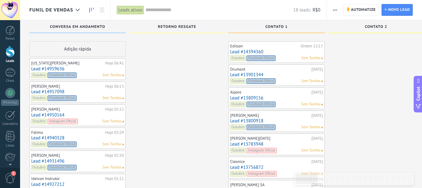
scroll to position [16, 0]
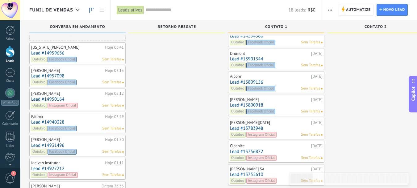
click at [253, 129] on link "Lead #13783948" at bounding box center [276, 127] width 93 height 5
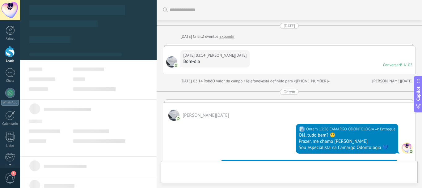
type textarea "**********"
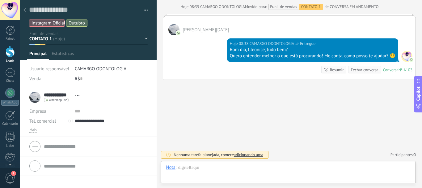
scroll to position [9, 0]
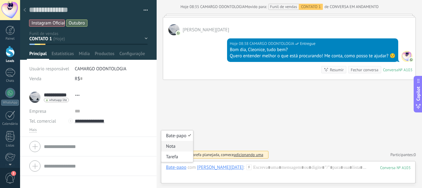
click at [178, 146] on div "Nota" at bounding box center [177, 146] width 32 height 11
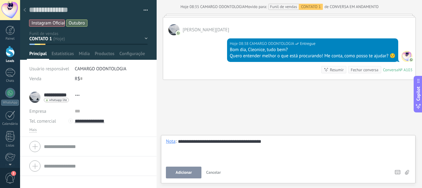
click at [186, 171] on span "Adicionar" at bounding box center [184, 172] width 16 height 4
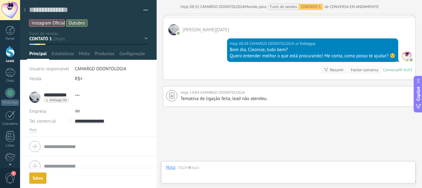
scroll to position [266, 0]
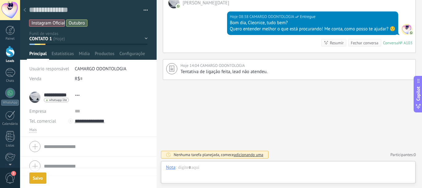
click at [24, 8] on div at bounding box center [24, 10] width 9 height 12
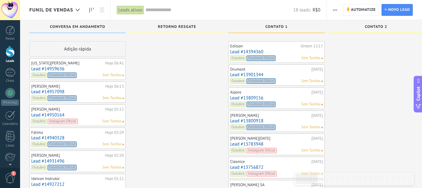
scroll to position [16, 0]
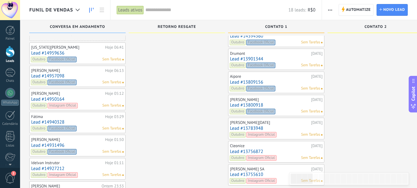
click at [246, 103] on link "Lead #13800918" at bounding box center [276, 104] width 93 height 5
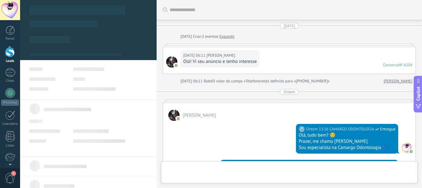
type textarea "**********"
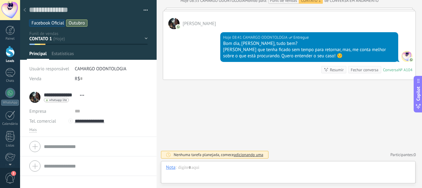
scroll to position [9, 0]
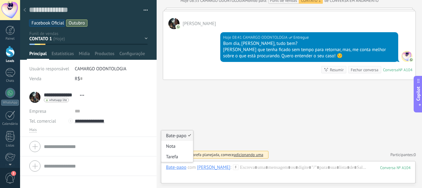
click at [183, 168] on div "Bate-papo" at bounding box center [176, 167] width 20 height 6
click at [179, 143] on div "Nota" at bounding box center [177, 146] width 32 height 11
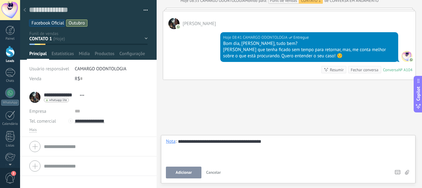
click at [185, 170] on span "Adicionar" at bounding box center [184, 172] width 16 height 4
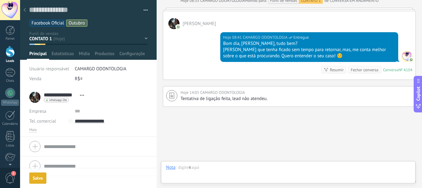
scroll to position [272, 0]
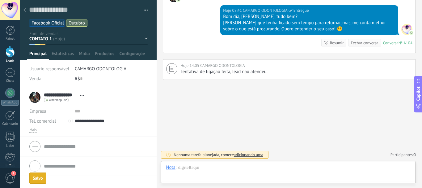
click at [24, 7] on div at bounding box center [24, 10] width 9 height 12
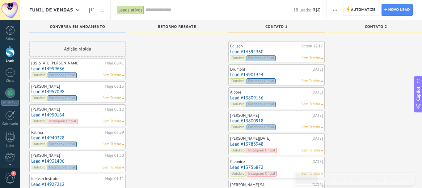
scroll to position [16, 0]
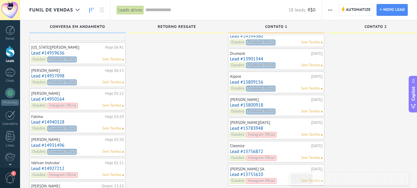
click at [239, 81] on link "Lead #13809156" at bounding box center [276, 81] width 93 height 5
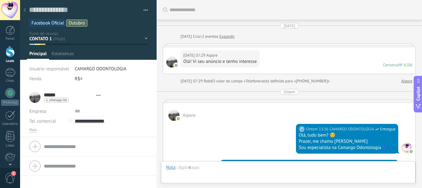
type textarea "**********"
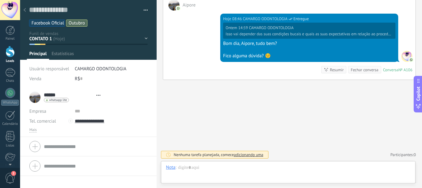
scroll to position [9, 0]
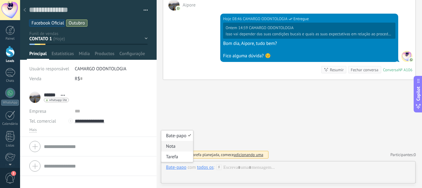
click at [180, 146] on div "Nota" at bounding box center [177, 146] width 32 height 11
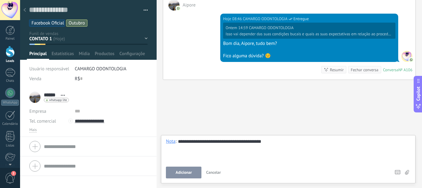
click at [186, 170] on span "Adicionar" at bounding box center [184, 172] width 16 height 4
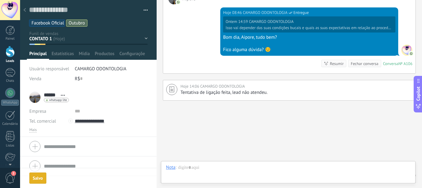
scroll to position [397, 0]
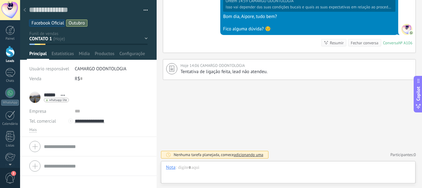
click at [25, 8] on div at bounding box center [24, 10] width 9 height 12
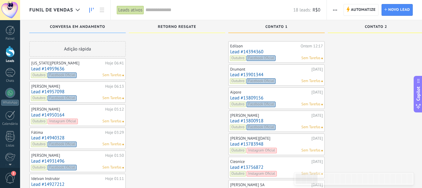
scroll to position [16, 0]
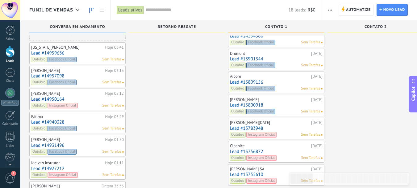
click at [253, 58] on link "Lead #13901344" at bounding box center [276, 58] width 93 height 5
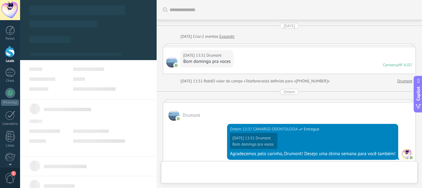
type textarea "**********"
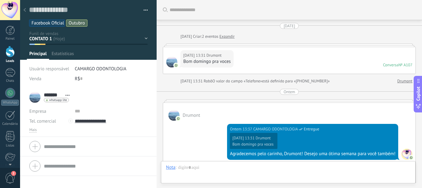
scroll to position [276, 0]
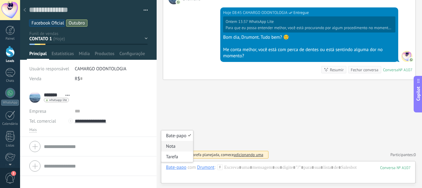
click at [174, 143] on div "Nota" at bounding box center [177, 146] width 32 height 11
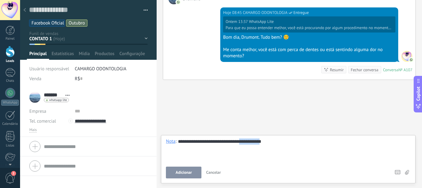
drag, startPoint x: 241, startPoint y: 142, endPoint x: 264, endPoint y: 141, distance: 22.9
click at [264, 141] on div "**********" at bounding box center [288, 149] width 245 height 23
click at [188, 167] on button "Adicionar" at bounding box center [184, 172] width 36 height 12
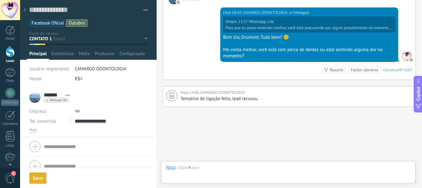
scroll to position [303, 0]
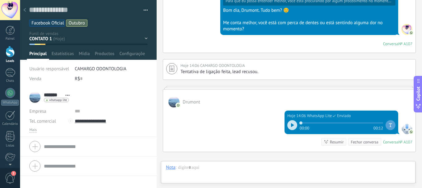
click at [25, 9] on icon at bounding box center [24, 10] width 2 height 4
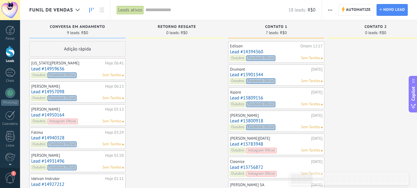
click at [246, 52] on link "Lead #14394360" at bounding box center [276, 51] width 93 height 5
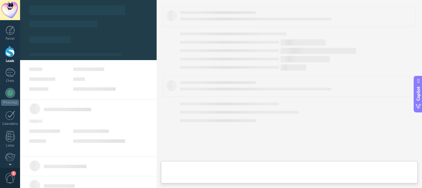
type textarea "**********"
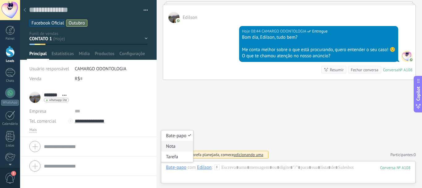
click at [177, 146] on div "Nota" at bounding box center [177, 146] width 32 height 11
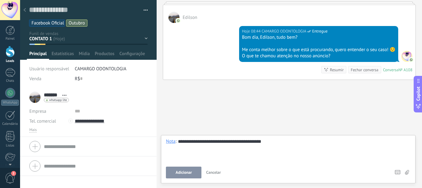
click at [187, 167] on button "Adicionar" at bounding box center [184, 172] width 36 height 12
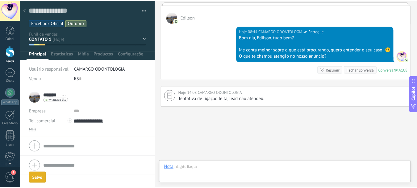
scroll to position [276, 0]
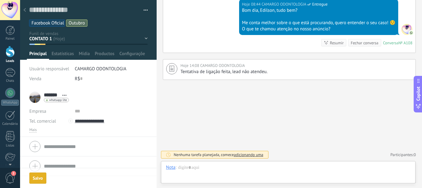
click at [24, 9] on icon at bounding box center [24, 10] width 2 height 4
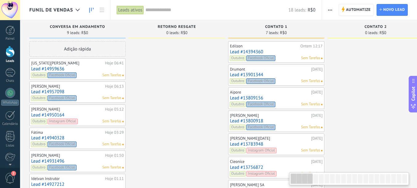
drag, startPoint x: 300, startPoint y: 177, endPoint x: 422, endPoint y: 80, distance: 155.9
click at [290, 176] on div at bounding box center [350, 178] width 120 height 13
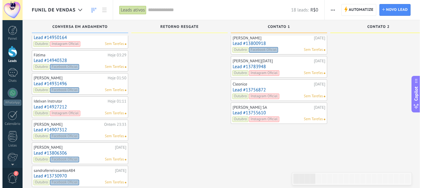
scroll to position [77, 0]
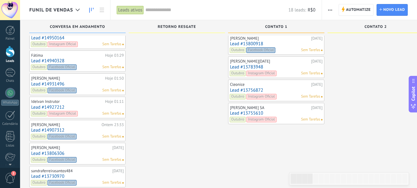
click at [58, 176] on link "Lead #13730970" at bounding box center [77, 175] width 93 height 5
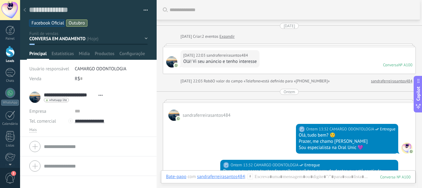
click at [23, 7] on div at bounding box center [24, 10] width 9 height 12
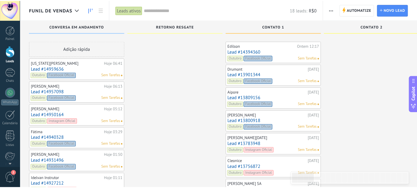
scroll to position [77, 0]
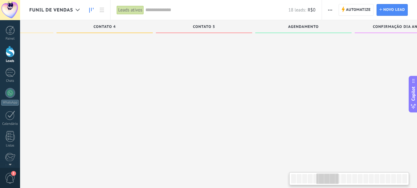
drag, startPoint x: 305, startPoint y: 178, endPoint x: 348, endPoint y: 172, distance: 44.1
click at [330, 181] on div at bounding box center [328, 178] width 22 height 11
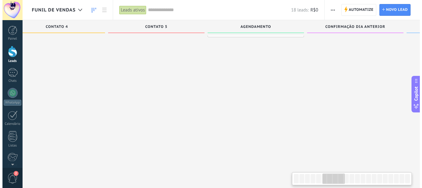
scroll to position [0, 0]
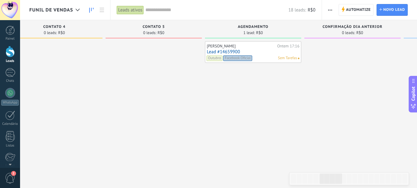
click at [225, 51] on link "Lead #14659900" at bounding box center [253, 51] width 93 height 5
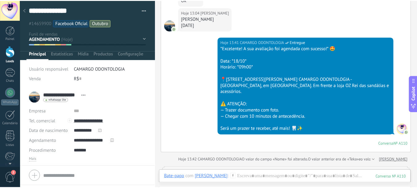
scroll to position [652, 0]
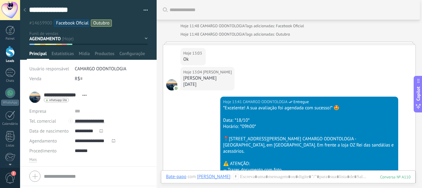
click at [24, 9] on icon at bounding box center [24, 10] width 2 height 4
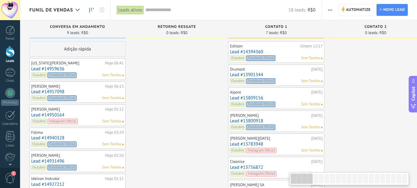
drag, startPoint x: 337, startPoint y: 176, endPoint x: 306, endPoint y: 177, distance: 30.9
click at [306, 177] on div at bounding box center [302, 178] width 22 height 11
drag, startPoint x: 306, startPoint y: 180, endPoint x: 327, endPoint y: 154, distance: 33.0
click at [294, 177] on div at bounding box center [302, 178] width 22 height 11
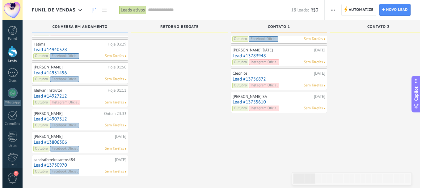
scroll to position [91, 0]
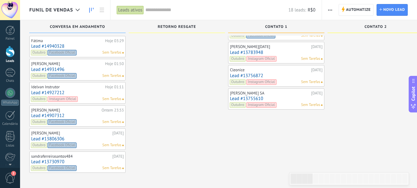
click at [38, 161] on link "Lead #13730970" at bounding box center [77, 161] width 93 height 5
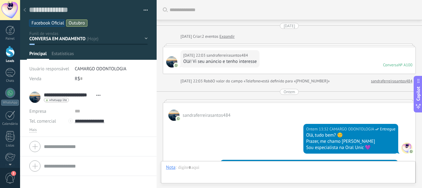
type textarea "**********"
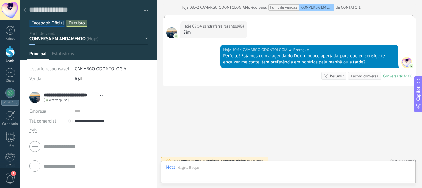
scroll to position [9, 0]
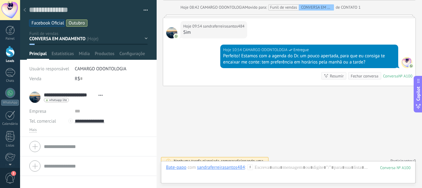
click at [69, 95] on input "**********" at bounding box center [70, 94] width 52 height 6
click at [57, 94] on input "**********" at bounding box center [96, 94] width 104 height 6
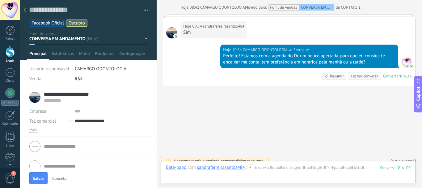
click at [45, 94] on input "**********" at bounding box center [96, 94] width 104 height 6
click at [63, 95] on input "**********" at bounding box center [96, 94] width 104 height 6
click at [76, 95] on input "**********" at bounding box center [96, 94] width 104 height 6
click at [79, 95] on input "**********" at bounding box center [96, 94] width 104 height 6
drag, startPoint x: 93, startPoint y: 95, endPoint x: 109, endPoint y: 95, distance: 16.4
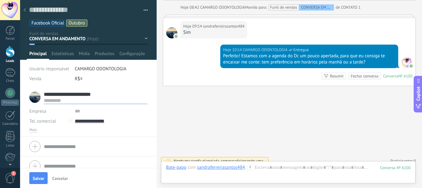
click at [109, 95] on input "**********" at bounding box center [96, 94] width 104 height 6
type input "**********"
click at [42, 175] on button "Salvar" at bounding box center [38, 178] width 18 height 12
type input "**********"
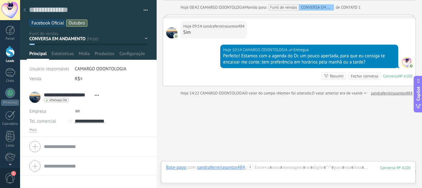
scroll to position [964, 0]
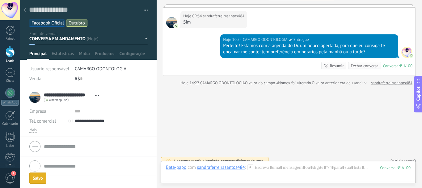
click at [98, 93] on span "Abrir detalhes Copiar nome Desvincular Contato principal" at bounding box center [97, 95] width 10 height 5
click at [110, 110] on div "Copiar nome" at bounding box center [114, 113] width 44 height 11
click at [32, 129] on span "Mais" at bounding box center [32, 129] width 7 height 5
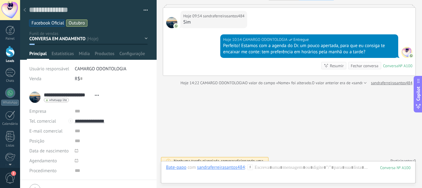
click at [75, 150] on use at bounding box center [76, 150] width 3 height 3
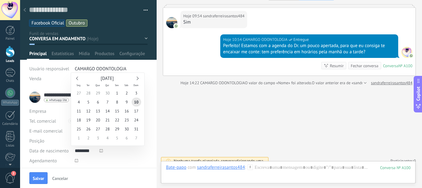
type input "**********"
click at [76, 161] on icon at bounding box center [76, 160] width 3 height 3
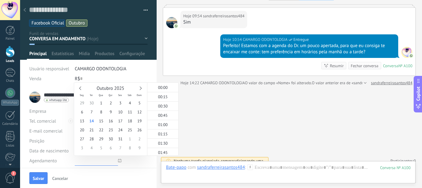
scroll to position [497, 0]
click at [132, 127] on span "25" at bounding box center [130, 129] width 10 height 9
click at [176, 111] on div "10:00" at bounding box center [162, 109] width 31 height 9
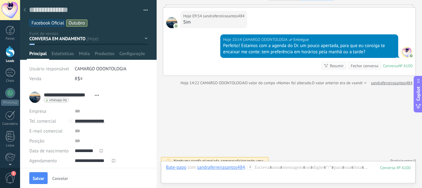
click at [113, 159] on icon at bounding box center [113, 160] width 3 height 3
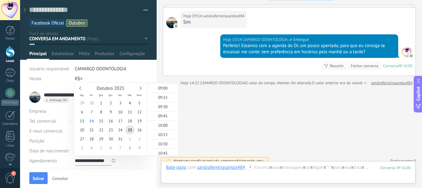
scroll to position [329, 0]
click at [170, 93] on div "09:00" at bounding box center [162, 91] width 31 height 9
type input "**********"
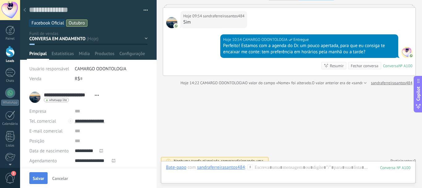
click at [40, 174] on button "Salvar" at bounding box center [38, 178] width 18 height 12
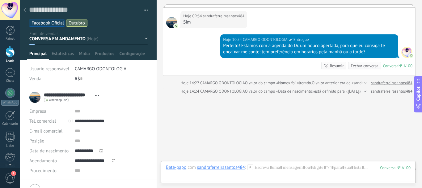
scroll to position [980, 0]
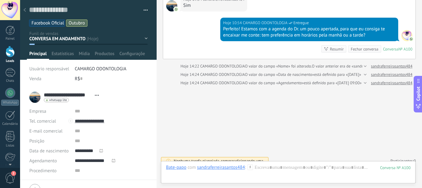
click at [0, 0] on div "CONVERSA EM ANDAMENTO RETORNO RESGATE CONTATO 1 CONTATO 2 CONTATO 3 CONTATO 4 C…" at bounding box center [0, 0] width 0 height 0
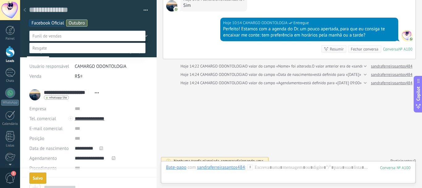
click at [0, 0] on label "AGENDAMENTO" at bounding box center [0, 0] width 0 height 0
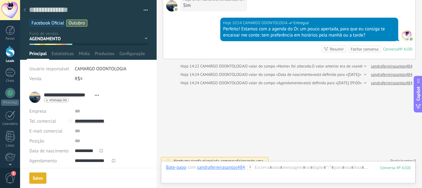
click at [37, 176] on div "Salvo" at bounding box center [38, 178] width 10 height 4
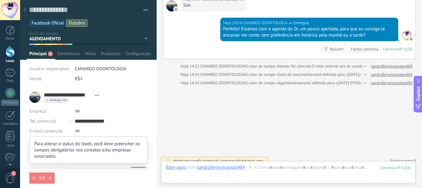
scroll to position [51, 0]
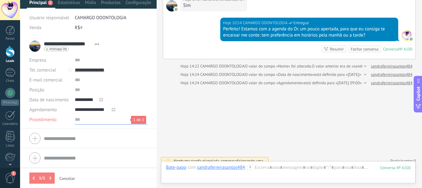
click at [76, 119] on input "text" at bounding box center [111, 119] width 73 height 10
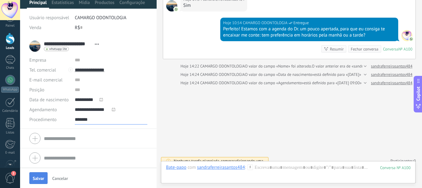
scroll to position [0, 0]
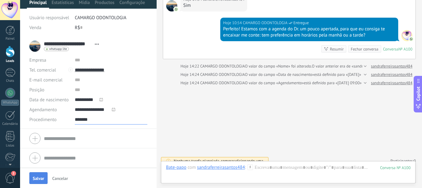
type input "*******"
click at [42, 178] on span "Salvar" at bounding box center [38, 178] width 11 height 4
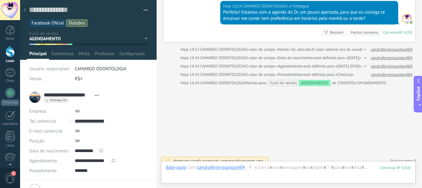
click at [98, 95] on icon at bounding box center [97, 95] width 4 height 1
click at [105, 111] on span "Copiar nome" at bounding box center [116, 114] width 25 height 6
click at [176, 145] on div "Nota" at bounding box center [177, 146] width 32 height 11
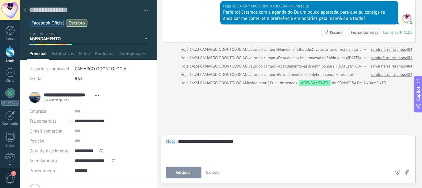
click at [224, 142] on div "**********" at bounding box center [288, 149] width 245 height 23
click at [183, 174] on span "Adicionar" at bounding box center [184, 172] width 16 height 4
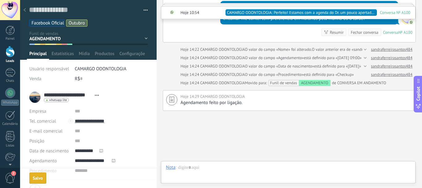
scroll to position [1022, 0]
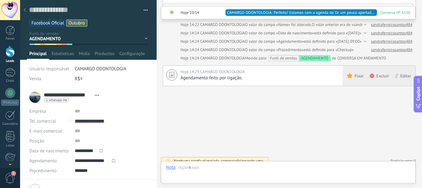
click at [352, 66] on div "Fixar" at bounding box center [355, 76] width 24 height 20
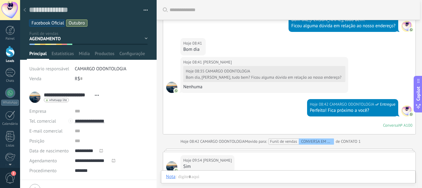
scroll to position [838, 0]
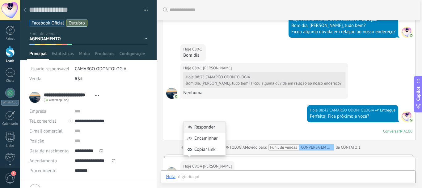
click at [201, 126] on div "Responder" at bounding box center [205, 126] width 42 height 11
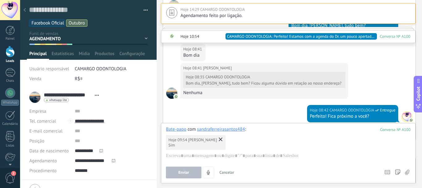
scroll to position [1022, 0]
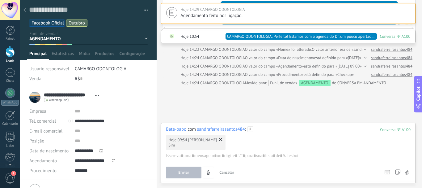
click at [222, 139] on use at bounding box center [221, 139] width 4 height 4
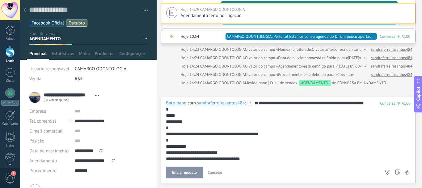
click at [184, 125] on div "**********" at bounding box center [287, 149] width 243 height 99
click at [190, 134] on div "**********" at bounding box center [287, 149] width 243 height 99
click at [186, 171] on span "Enviar" at bounding box center [184, 172] width 11 height 4
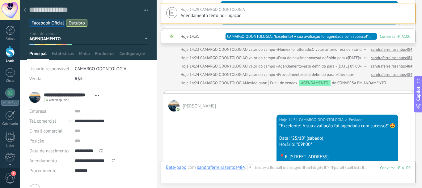
scroll to position [1153, 0]
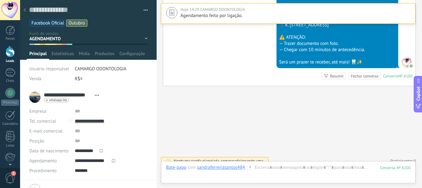
click at [24, 10] on icon at bounding box center [24, 10] width 2 height 4
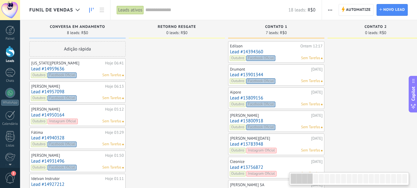
drag, startPoint x: 303, startPoint y: 183, endPoint x: 299, endPoint y: 182, distance: 3.9
click at [297, 183] on div at bounding box center [302, 178] width 22 height 11
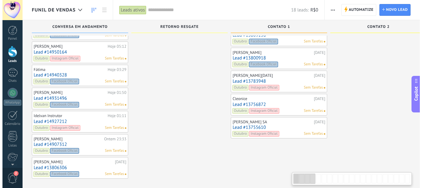
scroll to position [65, 0]
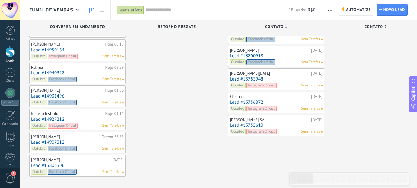
click at [54, 163] on link "Lead #13806306" at bounding box center [77, 165] width 93 height 5
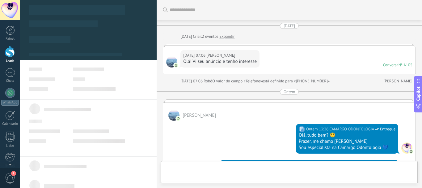
type textarea "**********"
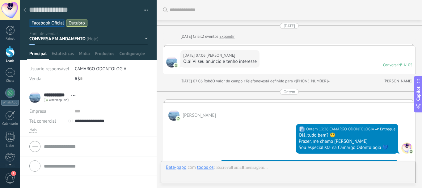
scroll to position [329, 0]
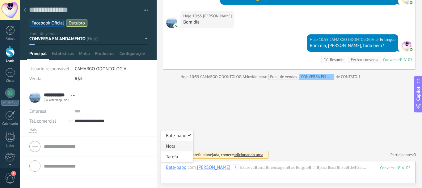
click at [178, 146] on div "Nota" at bounding box center [177, 146] width 32 height 11
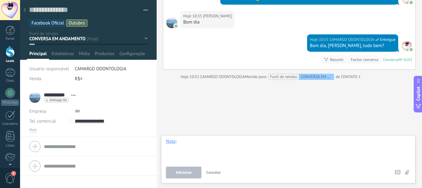
paste div
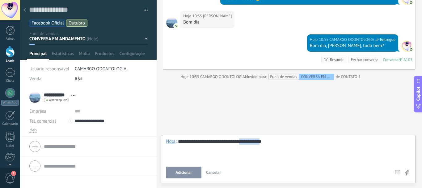
drag, startPoint x: 240, startPoint y: 141, endPoint x: 264, endPoint y: 138, distance: 23.6
click at [264, 138] on div "**********" at bounding box center [288, 149] width 245 height 23
click at [189, 170] on span "Adicionar" at bounding box center [184, 172] width 16 height 4
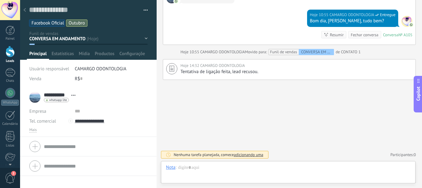
click at [24, 6] on div at bounding box center [24, 10] width 9 height 12
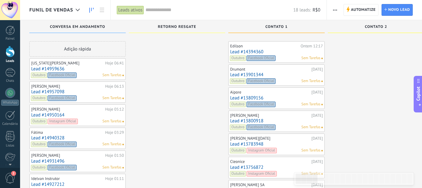
scroll to position [65, 0]
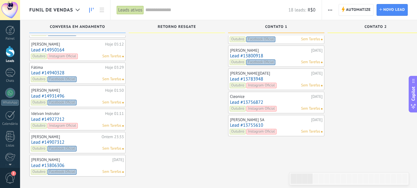
click at [60, 142] on link "Lead #14907312" at bounding box center [77, 141] width 93 height 5
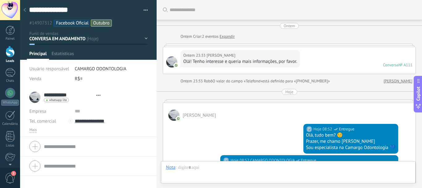
type textarea "**********"
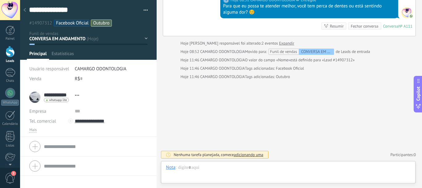
scroll to position [9, 0]
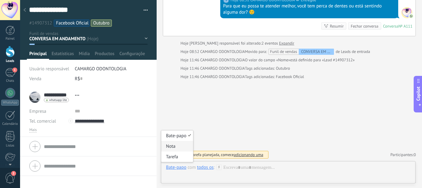
click at [180, 143] on div "Nota" at bounding box center [177, 146] width 32 height 11
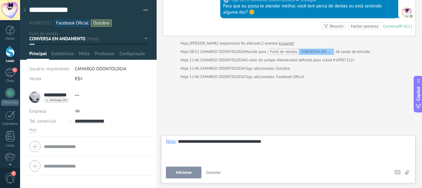
click at [191, 170] on span "Adicionar" at bounding box center [184, 172] width 16 height 4
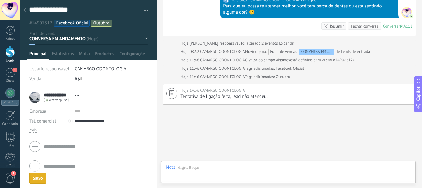
scroll to position [185, 0]
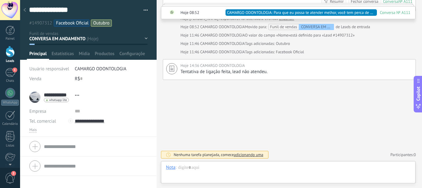
click at [25, 10] on use at bounding box center [24, 10] width 2 height 4
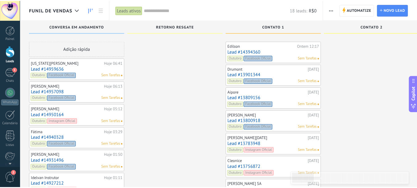
scroll to position [65, 0]
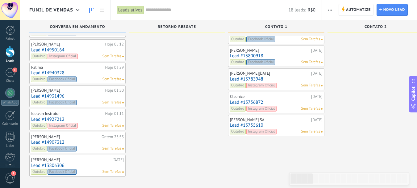
click at [49, 163] on link "Lead #13806306" at bounding box center [77, 165] width 93 height 5
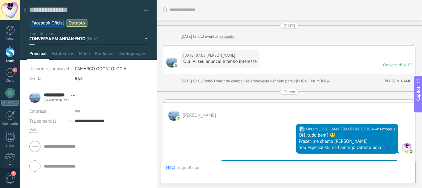
scroll to position [426, 0]
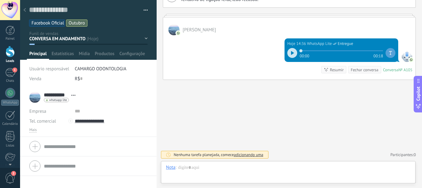
click at [25, 9] on icon at bounding box center [24, 10] width 2 height 4
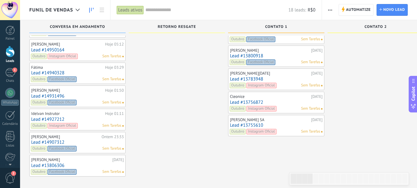
click at [58, 142] on link "Lead #14907312" at bounding box center [77, 141] width 93 height 5
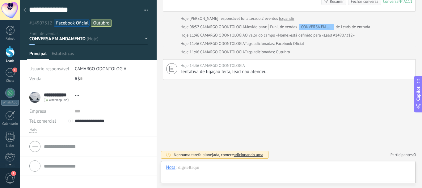
scroll to position [9, 0]
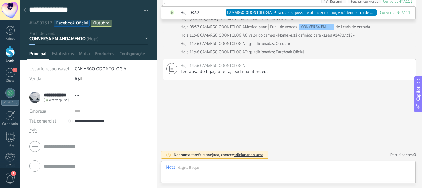
click at [24, 7] on div at bounding box center [24, 10] width 9 height 12
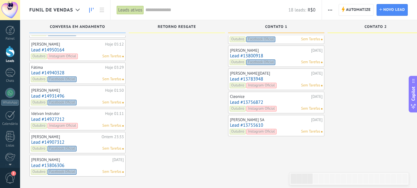
click at [54, 142] on link "Lead #14907312" at bounding box center [77, 141] width 93 height 5
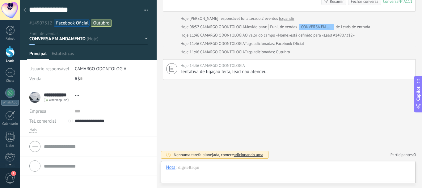
scroll to position [185, 0]
click at [24, 8] on div at bounding box center [24, 10] width 9 height 12
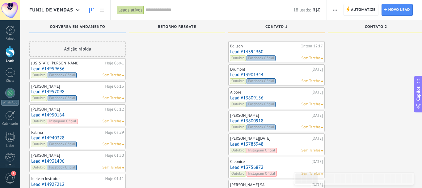
scroll to position [65, 0]
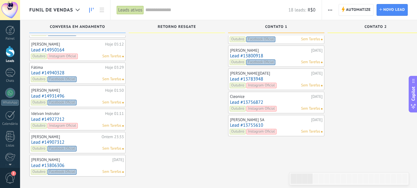
click at [57, 119] on link "Lead #14927212" at bounding box center [77, 119] width 93 height 5
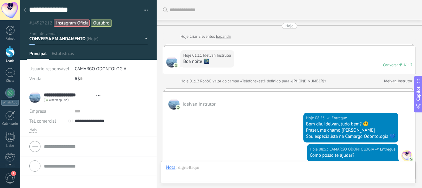
type textarea "**********"
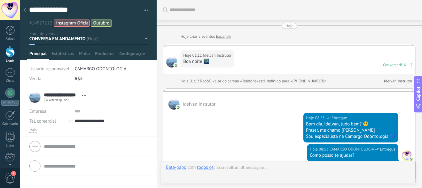
scroll to position [143, 0]
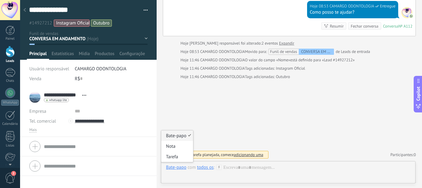
click at [172, 169] on div "Bate-papo" at bounding box center [176, 167] width 20 height 6
click at [180, 142] on div "Nota" at bounding box center [177, 146] width 32 height 11
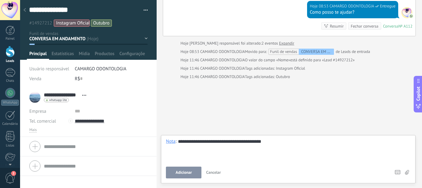
click at [183, 171] on span "Adicionar" at bounding box center [184, 172] width 16 height 4
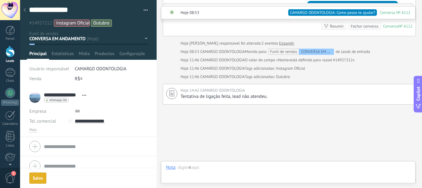
scroll to position [167, 0]
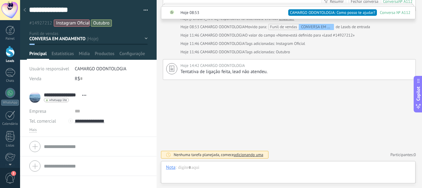
click at [25, 7] on div at bounding box center [24, 10] width 9 height 12
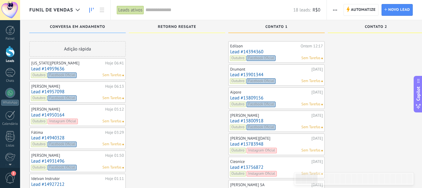
scroll to position [65, 0]
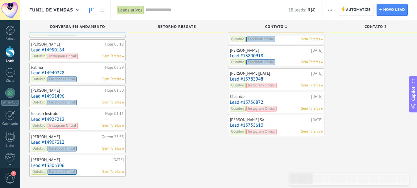
click at [56, 94] on link "Lead #14931496" at bounding box center [77, 95] width 93 height 5
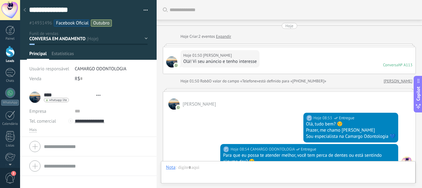
type textarea "**********"
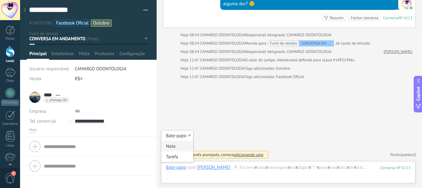
click at [175, 148] on div "Nota" at bounding box center [177, 146] width 32 height 11
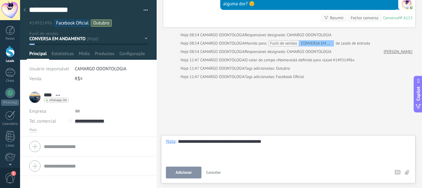
click at [192, 176] on button "Adicionar" at bounding box center [184, 172] width 36 height 12
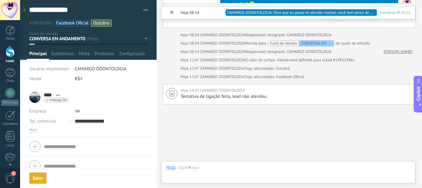
scroll to position [182, 0]
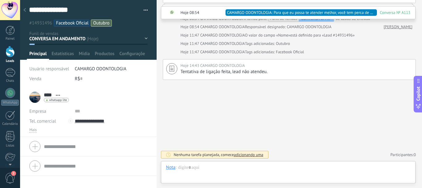
click at [25, 8] on div at bounding box center [24, 10] width 9 height 12
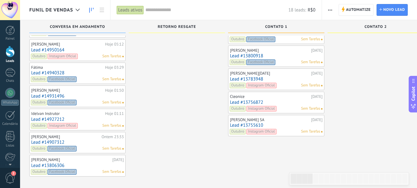
click at [55, 71] on link "Lead #14940328" at bounding box center [77, 72] width 93 height 5
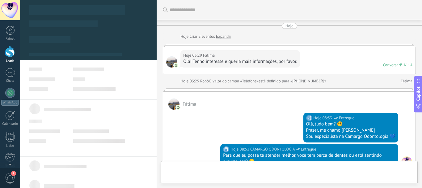
type textarea "**********"
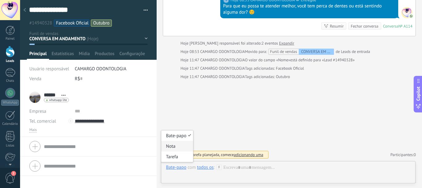
click at [171, 148] on div "Nota" at bounding box center [177, 146] width 32 height 11
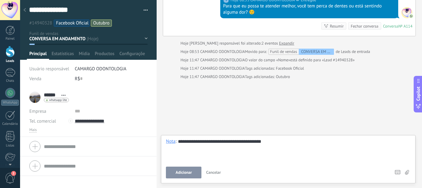
click at [177, 173] on span "Adicionar" at bounding box center [184, 172] width 16 height 4
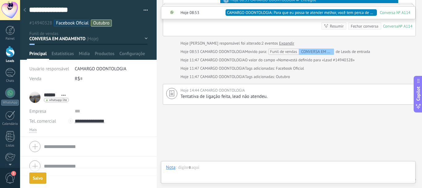
scroll to position [174, 0]
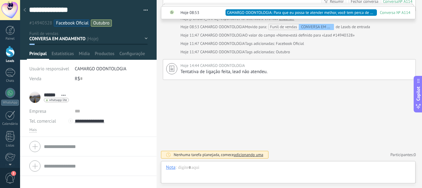
click at [24, 8] on icon at bounding box center [24, 10] width 2 height 4
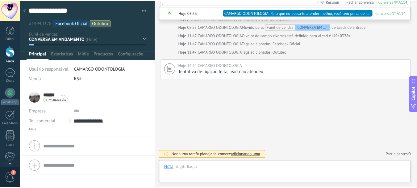
scroll to position [65, 0]
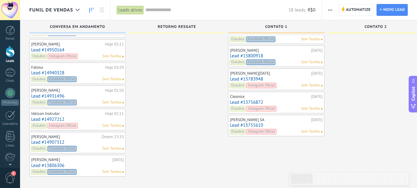
click at [56, 47] on link "Lead #14950164" at bounding box center [77, 49] width 93 height 5
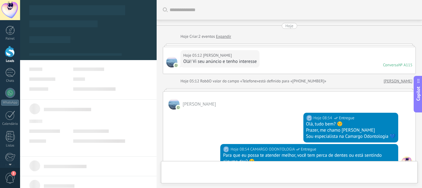
type textarea "**********"
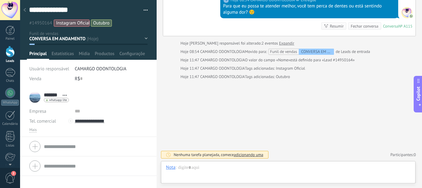
scroll to position [9, 0]
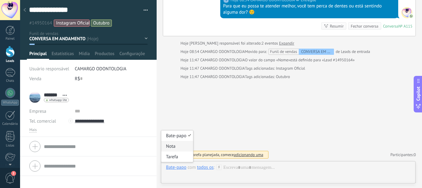
click at [180, 147] on div "Nota" at bounding box center [177, 146] width 32 height 11
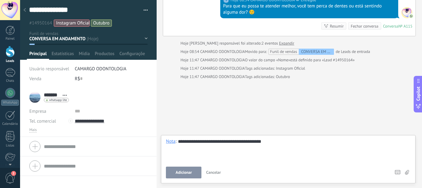
click at [183, 174] on span "Adicionar" at bounding box center [184, 172] width 16 height 4
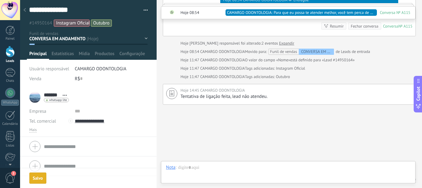
scroll to position [174, 0]
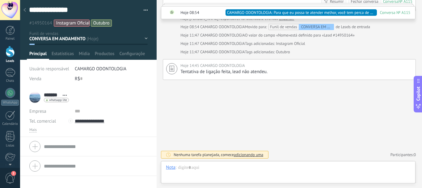
click at [25, 9] on icon at bounding box center [24, 10] width 2 height 4
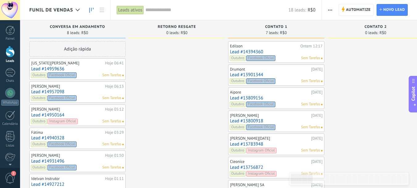
click at [61, 91] on link "Lead #14957098" at bounding box center [77, 91] width 93 height 5
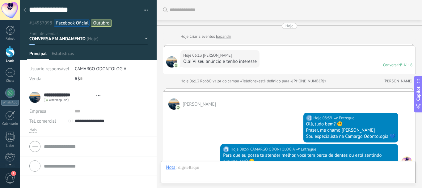
type textarea "**********"
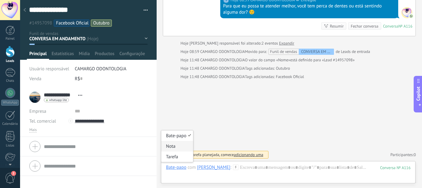
click at [176, 149] on div "Nota" at bounding box center [177, 146] width 32 height 11
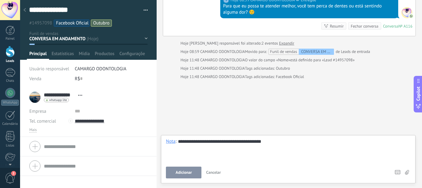
click at [185, 168] on button "Adicionar" at bounding box center [184, 172] width 36 height 12
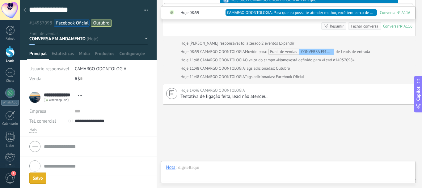
scroll to position [174, 0]
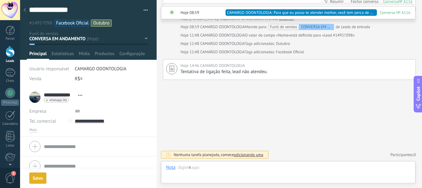
click at [25, 9] on use at bounding box center [24, 10] width 2 height 4
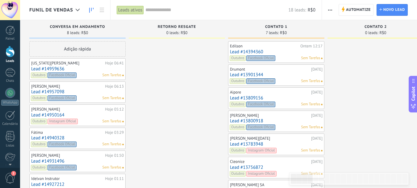
click at [48, 69] on link "Lead #14959636" at bounding box center [77, 68] width 93 height 5
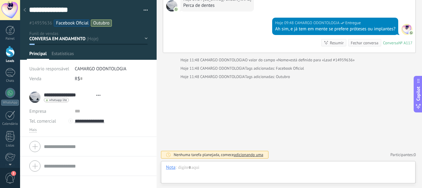
scroll to position [9, 0]
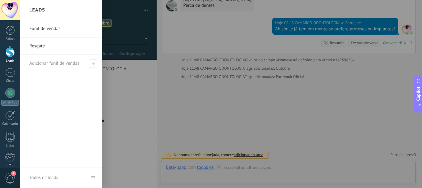
click at [146, 36] on div at bounding box center [231, 94] width 422 height 188
click at [8, 68] on div "Painel Leads 1 Chats WhatsApp Clientes" at bounding box center [10, 131] width 20 height 211
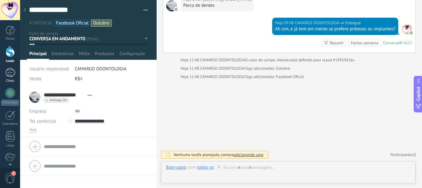
click at [13, 75] on div "1" at bounding box center [10, 72] width 10 height 9
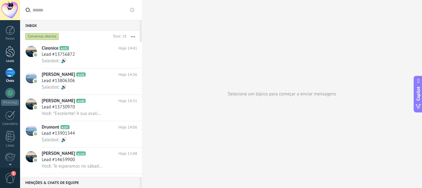
click at [9, 54] on div at bounding box center [10, 51] width 9 height 11
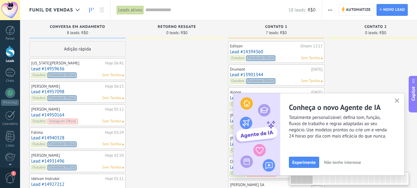
click at [59, 70] on link "Lead #14959636" at bounding box center [77, 68] width 93 height 5
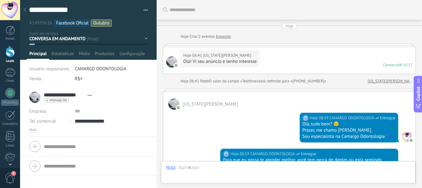
scroll to position [225, 0]
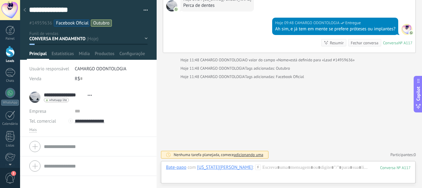
click at [24, 9] on icon at bounding box center [24, 10] width 2 height 4
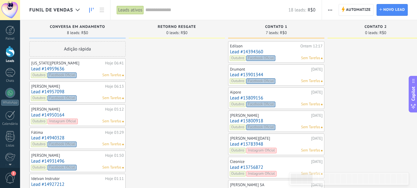
click at [54, 90] on link "Lead #14957098" at bounding box center [77, 91] width 93 height 5
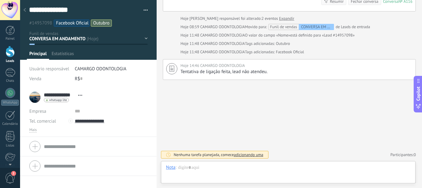
scroll to position [9, 0]
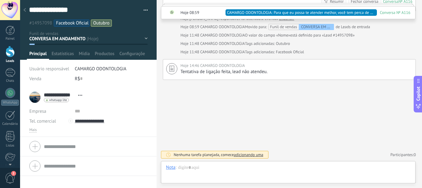
click at [26, 9] on use at bounding box center [24, 10] width 2 height 4
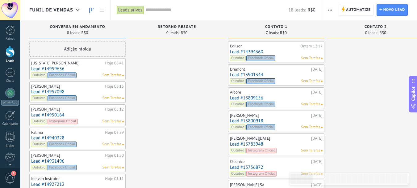
click at [40, 68] on link "Lead #14959636" at bounding box center [77, 68] width 93 height 5
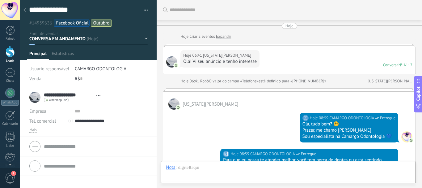
type textarea "**********"
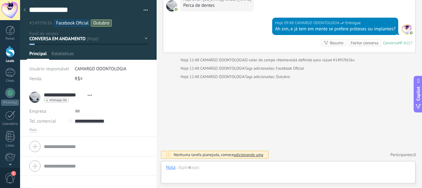
scroll to position [9, 0]
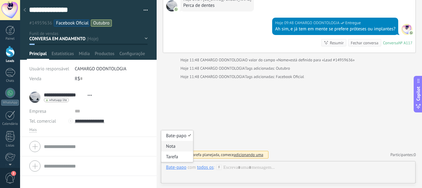
click at [177, 148] on div "Nota" at bounding box center [177, 146] width 32 height 11
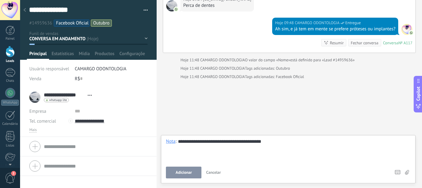
click at [182, 173] on span "Adicionar" at bounding box center [184, 172] width 16 height 4
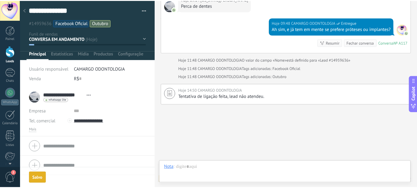
scroll to position [249, 0]
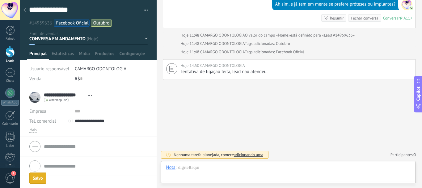
click at [24, 9] on icon at bounding box center [24, 10] width 2 height 4
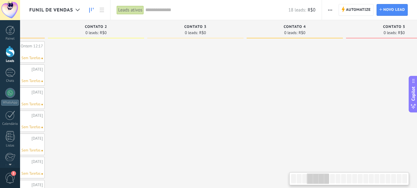
scroll to position [0, 308]
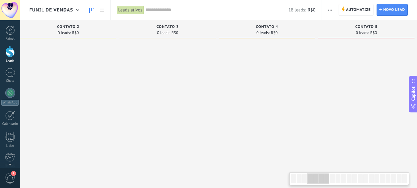
drag, startPoint x: 304, startPoint y: 179, endPoint x: 321, endPoint y: 174, distance: 17.7
click at [321, 174] on div at bounding box center [318, 178] width 22 height 11
